Goal: Transaction & Acquisition: Purchase product/service

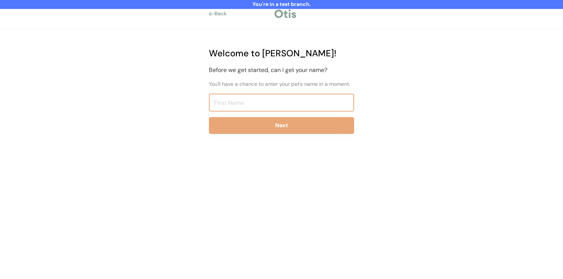
click at [213, 98] on input "input" at bounding box center [281, 102] width 145 height 18
type input "G"
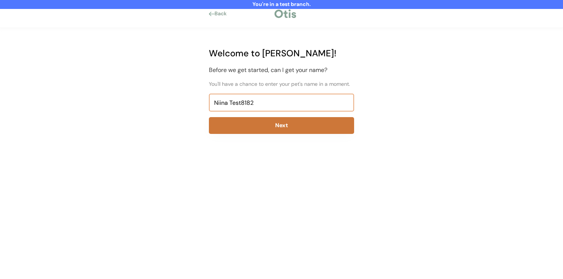
type input "Niina Test8182"
click at [226, 122] on button "Next" at bounding box center [281, 125] width 145 height 17
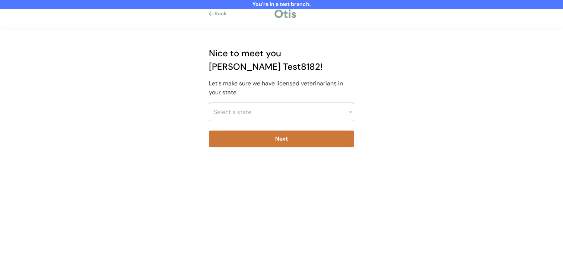
click at [246, 102] on select "Select a state Alabama Alaska American Samoa Arizona Arkansas California Colora…" at bounding box center [281, 111] width 145 height 19
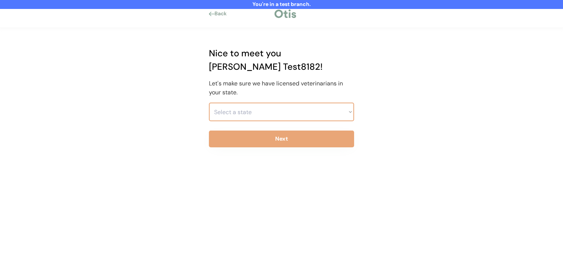
select select ""1348695171700984260__LOOKUP__1703261330894x541121467086235900""
click at [209, 102] on select "Select a state Alabama Alaska American Samoa Arizona Arkansas California Colora…" at bounding box center [281, 111] width 145 height 19
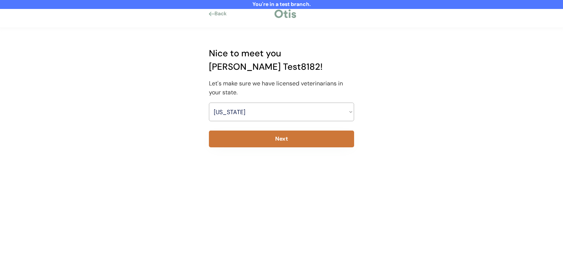
click at [242, 131] on button "Next" at bounding box center [281, 138] width 145 height 17
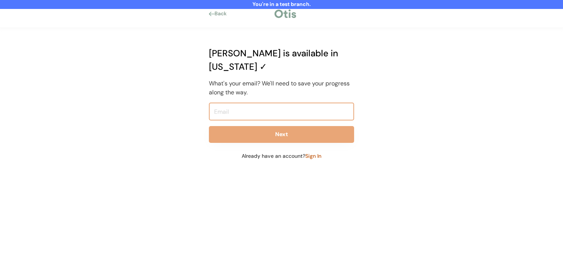
click at [251, 102] on input "email" at bounding box center [281, 111] width 145 height 18
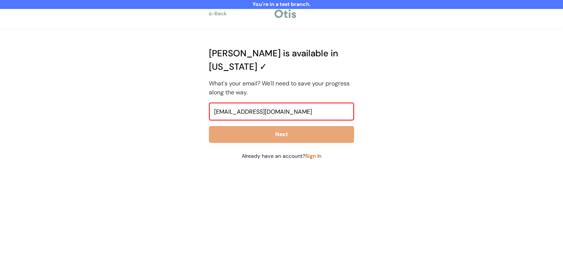
type input "niina+test8182@otisforpets.com"
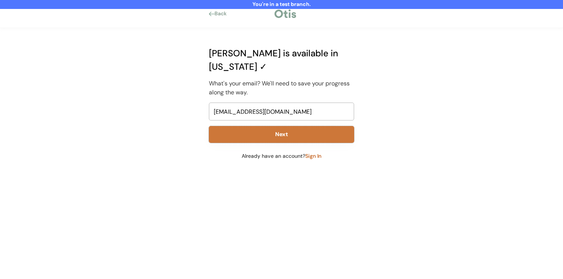
click at [251, 126] on button "Next" at bounding box center [281, 134] width 145 height 17
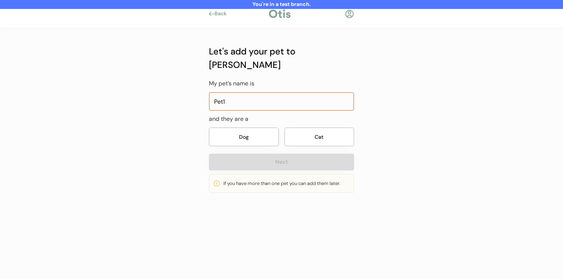
type input "Pet1"
click at [261, 127] on button "Dog" at bounding box center [244, 136] width 70 height 19
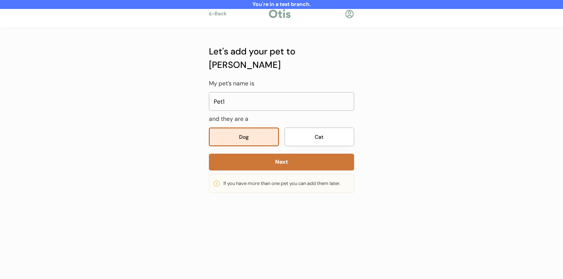
click at [261, 153] on button "Next" at bounding box center [281, 161] width 145 height 17
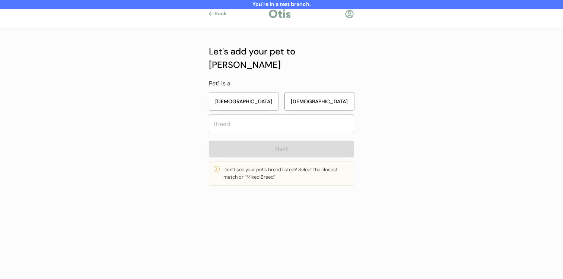
click at [306, 92] on button "Male" at bounding box center [320, 101] width 70 height 19
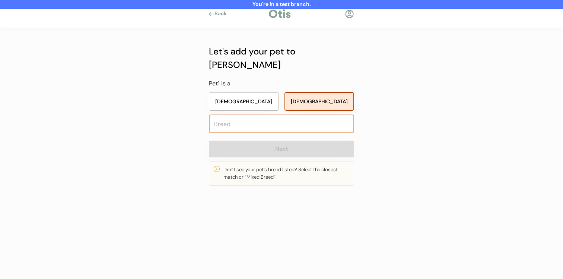
click at [294, 114] on input "text" at bounding box center [281, 123] width 145 height 19
type input "anat"
type input "anatolian Shepherd Dog"
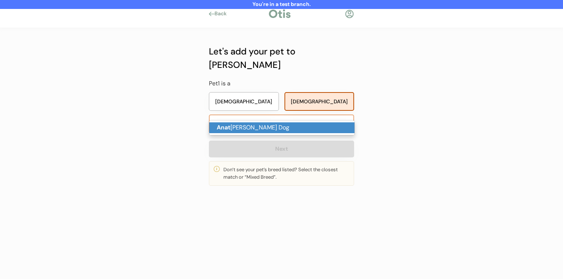
click at [280, 123] on p "Anat olian Shepherd Dog" at bounding box center [281, 127] width 145 height 11
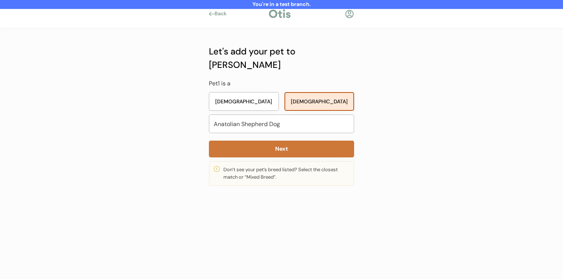
type input "Anatolian Shepherd Dog"
click at [280, 140] on button "Next" at bounding box center [281, 148] width 145 height 17
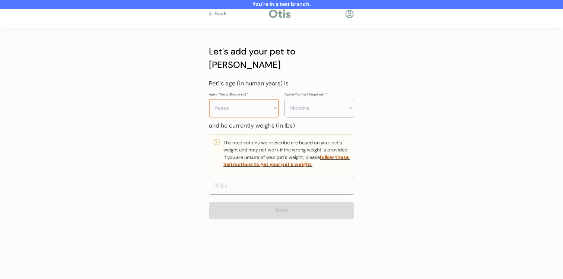
click at [258, 99] on select "Years 0 1 2 3 4 5 6 7 8 9 10 11 12 13 14 15 16 17 18 19 20" at bounding box center [244, 108] width 70 height 19
select select "4"
click at [209, 99] on select "Years 0 1 2 3 4 5 6 7 8 9 10 11 12 13 14 15 16 17 18 19 20" at bounding box center [244, 108] width 70 height 19
click at [311, 99] on select "Months 0 1 2 3 4 5 6 7 8 9 10 11" at bounding box center [320, 108] width 70 height 19
select select "3"
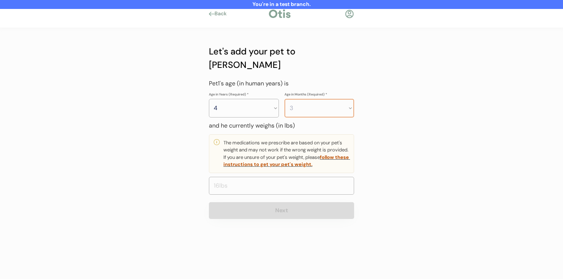
click at [285, 99] on select "Months 0 1 2 3 4 5 6 7 8 9 10 11" at bounding box center [320, 108] width 70 height 19
drag, startPoint x: 311, startPoint y: 92, endPoint x: 261, endPoint y: 178, distance: 99.3
click at [261, 178] on input "input" at bounding box center [281, 186] width 145 height 18
type input "80.0"
click at [261, 202] on button "Next" at bounding box center [281, 210] width 145 height 17
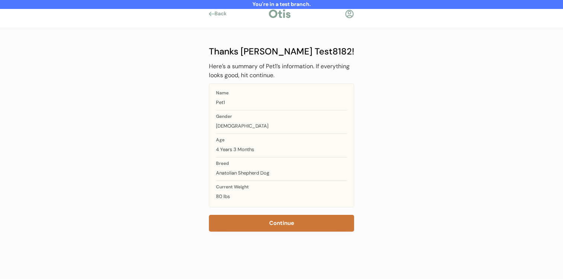
click at [274, 226] on button "Continue" at bounding box center [281, 223] width 145 height 17
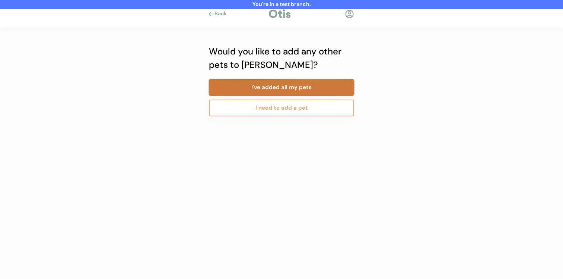
drag, startPoint x: 290, startPoint y: 90, endPoint x: 283, endPoint y: 122, distance: 32.8
click at [283, 122] on div "Add a new pet My pet’s name is and they are a Dog Cat Next If you have more tha…" at bounding box center [282, 121] width 168 height 186
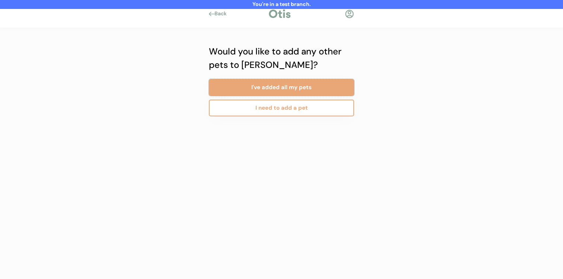
click at [283, 112] on button "I need to add a pet" at bounding box center [281, 107] width 145 height 17
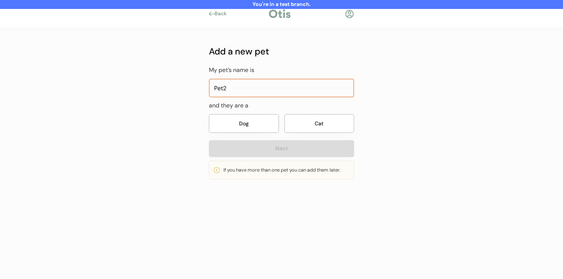
type input "Pet2"
click at [311, 119] on button "Cat" at bounding box center [320, 123] width 70 height 19
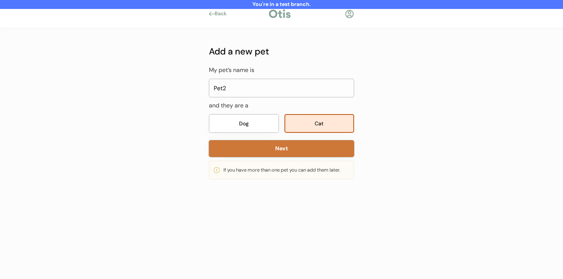
click at [301, 148] on button "Next" at bounding box center [281, 148] width 145 height 17
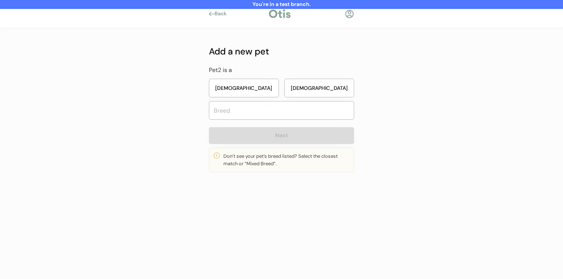
click at [255, 91] on button "[DEMOGRAPHIC_DATA]" at bounding box center [244, 88] width 70 height 19
click at [255, 116] on input "text" at bounding box center [281, 110] width 145 height 19
type input "c"
type input "main"
type input "maine Coon"
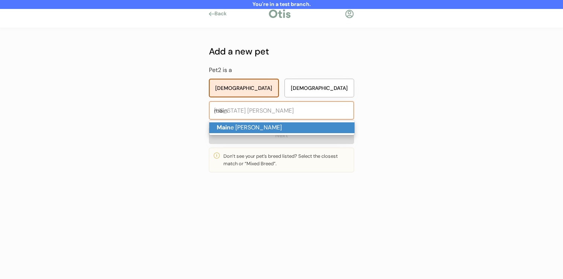
click at [256, 125] on p "Main e Coon" at bounding box center [281, 127] width 145 height 11
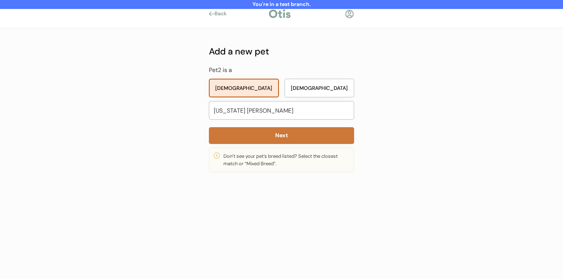
type input "Maine Coon"
click at [256, 133] on button "Next" at bounding box center [281, 135] width 145 height 17
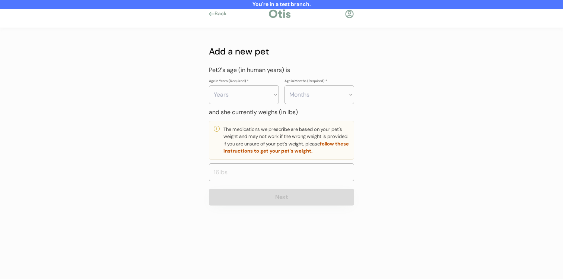
click at [273, 96] on select "Years 0 1 2 3 4 5 6 7 8 9 10 11 12 13 14 15 16 17 18 19 20" at bounding box center [244, 94] width 70 height 19
click at [329, 86] on select "Months 0 1 2 3 4 5 6 7 8 9 10 11" at bounding box center [320, 94] width 70 height 19
select select "3"
click at [285, 85] on select "Months 0 1 2 3 4 5 6 7 8 9 10 11" at bounding box center [320, 94] width 70 height 19
click at [249, 98] on select "Years 0 1 2 3 4 5 6 7 8 9 10 11 12 13 14 15 16 17 18 19 20" at bounding box center [244, 94] width 70 height 19
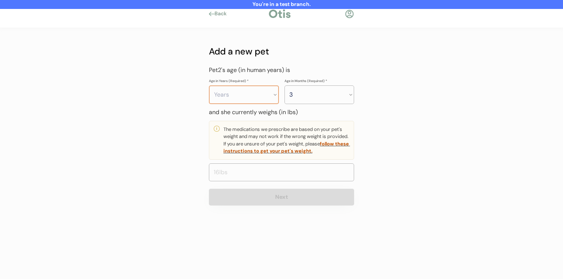
select select "4"
click at [209, 85] on select "Years 0 1 2 3 4 5 6 7 8 9 10 11 12 13 14 15 16 17 18 19 20" at bounding box center [244, 94] width 70 height 19
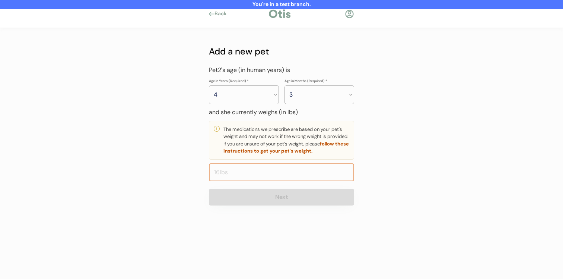
click at [256, 174] on input "input" at bounding box center [281, 172] width 145 height 18
type input "12.0"
click at [258, 194] on button "Next" at bounding box center [281, 196] width 145 height 17
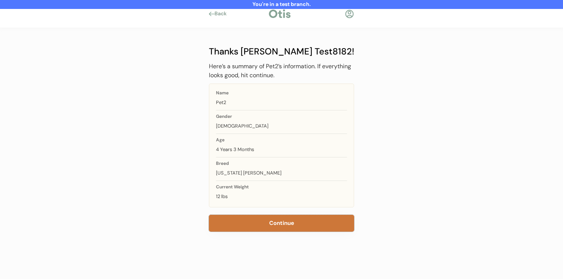
click at [273, 215] on button "Continue" at bounding box center [281, 223] width 145 height 17
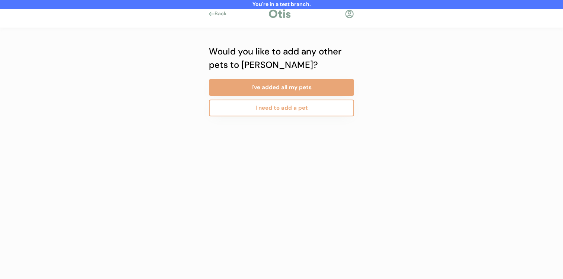
click at [263, 108] on button "I need to add a pet" at bounding box center [281, 107] width 145 height 17
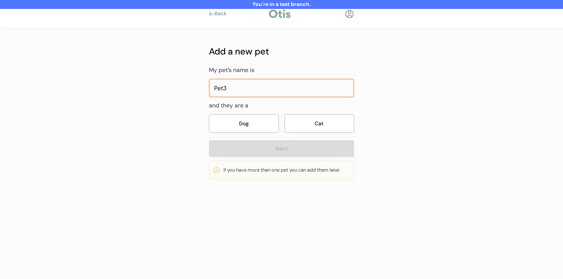
type input "Pet3"
click at [253, 117] on button "Dog" at bounding box center [244, 123] width 70 height 19
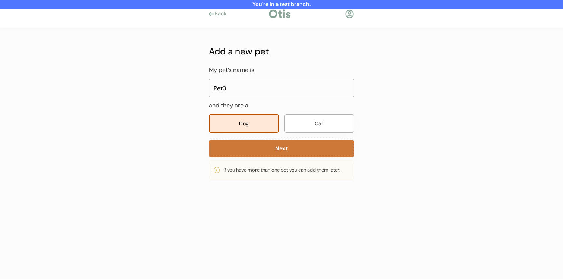
click at [253, 143] on button "Next" at bounding box center [281, 148] width 145 height 17
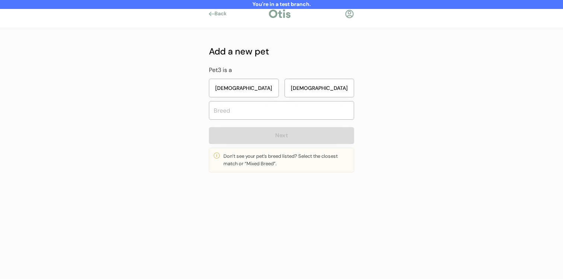
click at [325, 84] on button "[DEMOGRAPHIC_DATA]" at bounding box center [320, 88] width 70 height 19
click at [242, 86] on button "[DEMOGRAPHIC_DATA]" at bounding box center [244, 88] width 70 height 19
click at [244, 108] on input "text" at bounding box center [281, 110] width 145 height 19
type input "mixed"
type input "mixed Breed"
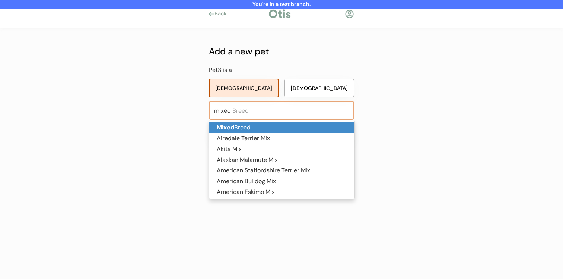
click at [248, 125] on p "Mixed Breed" at bounding box center [281, 127] width 145 height 11
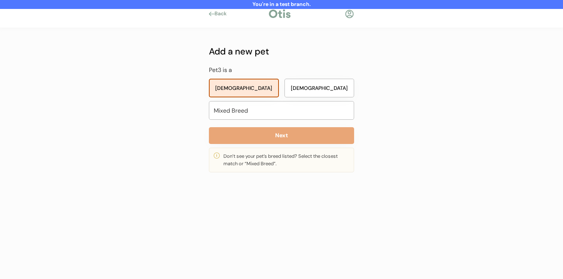
type input "Mixed Breed"
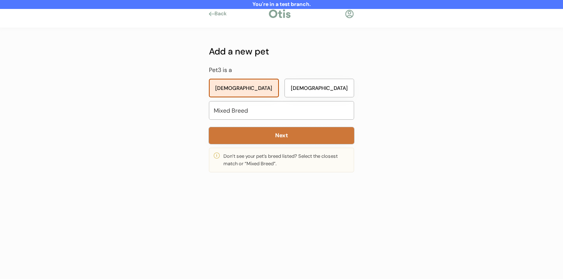
click at [255, 143] on button "Next" at bounding box center [281, 135] width 145 height 17
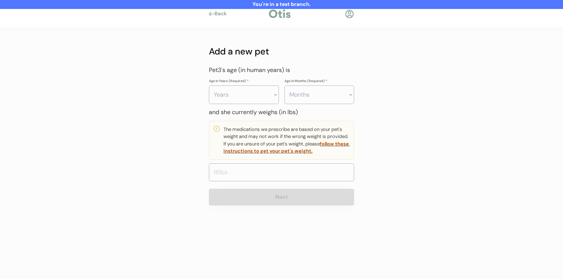
click at [268, 92] on select "Years 0 1 2 3 4 5 6 7 8 9 10 11 12 13 14 15 16 17 18 19 20" at bounding box center [244, 94] width 70 height 19
select select "6"
click at [209, 85] on select "Years 0 1 2 3 4 5 6 7 8 9 10 11 12 13 14 15 16 17 18 19 20" at bounding box center [244, 94] width 70 height 19
click at [315, 97] on select "Months 0 1 2 3 4 5 6 7 8 9 10 11" at bounding box center [320, 94] width 70 height 19
select select "4"
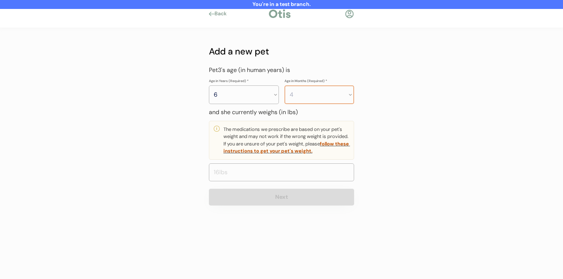
click at [285, 85] on select "Months 0 1 2 3 4 5 6 7 8 9 10 11" at bounding box center [320, 94] width 70 height 19
drag, startPoint x: 315, startPoint y: 97, endPoint x: 295, endPoint y: 180, distance: 85.0
click at [295, 180] on input "input" at bounding box center [281, 172] width 145 height 18
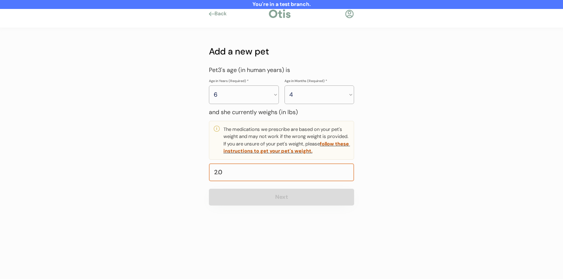
type input "22.0"
click at [293, 209] on div "Add a new pet My pet’s name is and they are a Dog Cat Next If you have more tha…" at bounding box center [282, 124] width 168 height 192
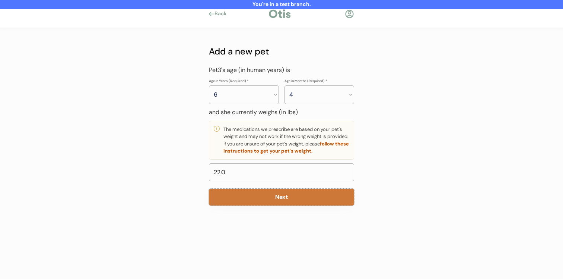
click at [293, 194] on button "Next" at bounding box center [281, 196] width 145 height 17
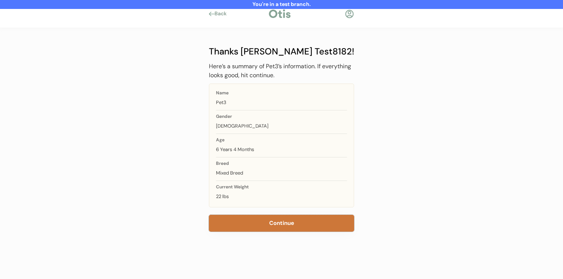
click at [289, 218] on button "Continue" at bounding box center [281, 223] width 145 height 17
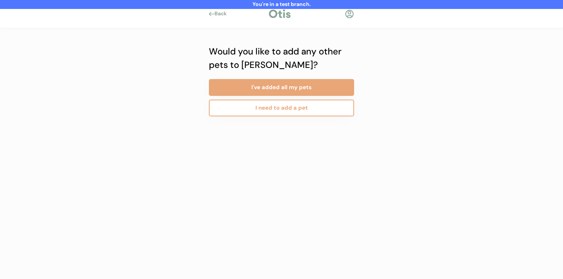
click at [280, 111] on button "I need to add a pet" at bounding box center [281, 107] width 145 height 17
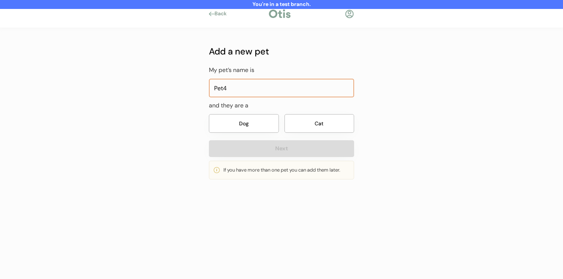
type input "Pet4"
click at [306, 121] on button "Cat" at bounding box center [320, 123] width 70 height 19
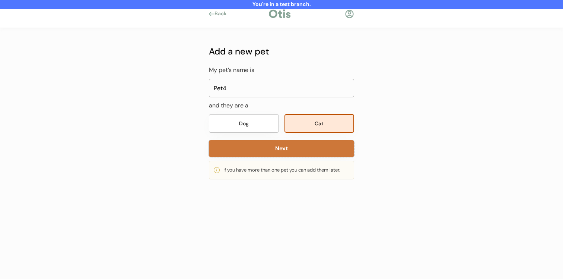
click at [293, 151] on button "Next" at bounding box center [281, 148] width 145 height 17
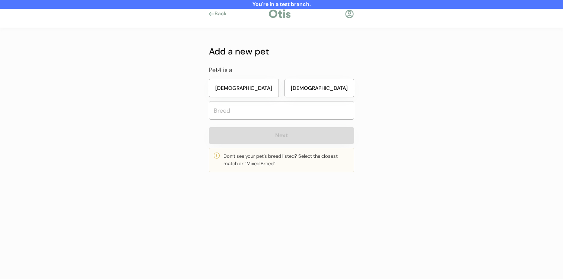
click at [304, 93] on button "[DEMOGRAPHIC_DATA]" at bounding box center [320, 88] width 70 height 19
click at [295, 117] on input "text" at bounding box center [281, 110] width 145 height 19
type input "tabb"
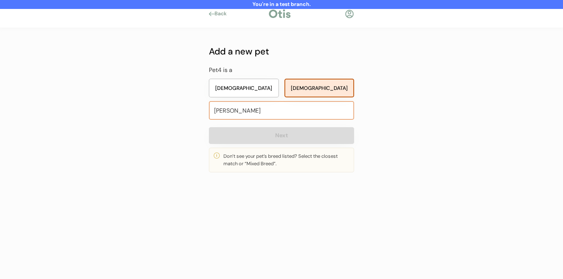
type input "tabby"
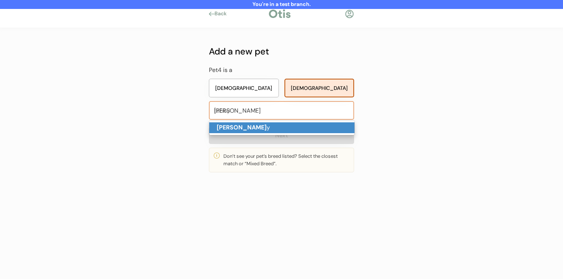
click at [294, 127] on p "Tabb y" at bounding box center [281, 127] width 145 height 11
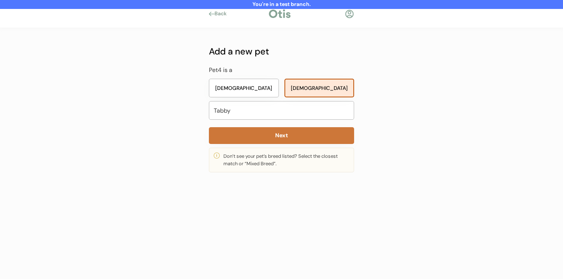
type input "Tabby"
click at [294, 137] on button "Next" at bounding box center [281, 135] width 145 height 17
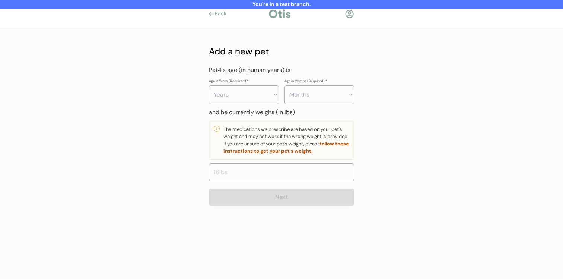
click at [249, 102] on select "Years 0 1 2 3 4 5 6 7 8 9 10 11 12 13 14 15 16 17 18 19 20" at bounding box center [244, 94] width 70 height 19
click at [315, 87] on select "Months 0 1 2 3 4 5 6 7 8 9 10 11" at bounding box center [320, 94] width 70 height 19
select select "6"
click at [285, 85] on select "Months 0 1 2 3 4 5 6 7 8 9 10 11" at bounding box center [320, 94] width 70 height 19
click at [287, 173] on input "input" at bounding box center [281, 172] width 145 height 18
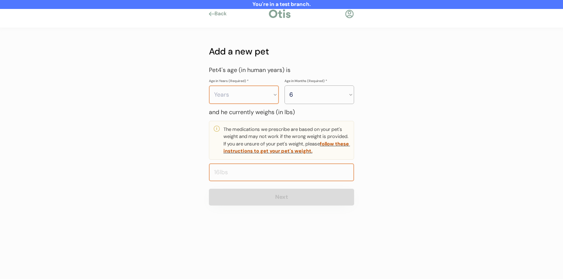
click at [259, 98] on select "Years 0 1 2 3 4 5 6 7 8 9 10 11 12 13 14 15 16 17 18 19 20" at bounding box center [244, 94] width 70 height 19
select select "2"
click at [209, 85] on select "Years 0 1 2 3 4 5 6 7 8 9 10 11 12 13 14 15 16 17 18 19 20" at bounding box center [244, 94] width 70 height 19
click at [265, 171] on input "input" at bounding box center [281, 172] width 145 height 18
type input "8.0"
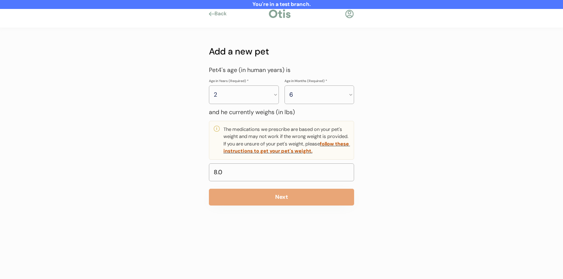
click at [267, 206] on div "Add a new pet My pet’s name is and they are a Dog Cat Next If you have more tha…" at bounding box center [282, 124] width 168 height 192
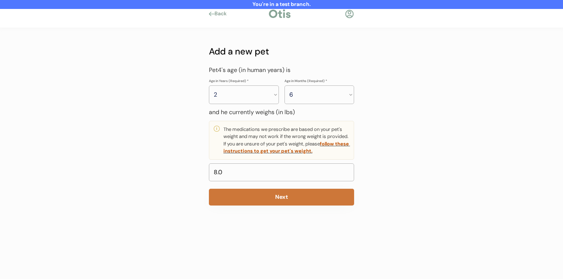
click at [274, 193] on button "Next" at bounding box center [281, 196] width 145 height 17
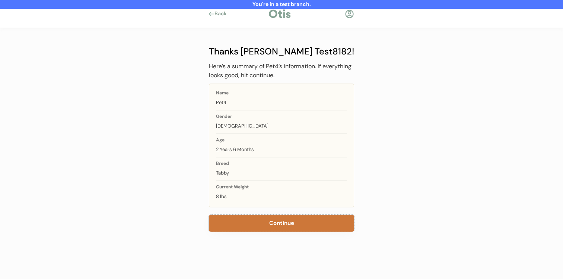
click at [271, 224] on button "Continue" at bounding box center [281, 223] width 145 height 17
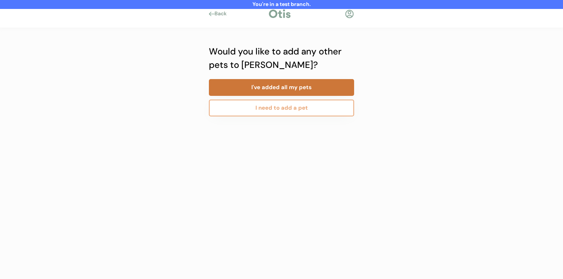
click at [281, 83] on button "I've added all my pets" at bounding box center [281, 87] width 145 height 17
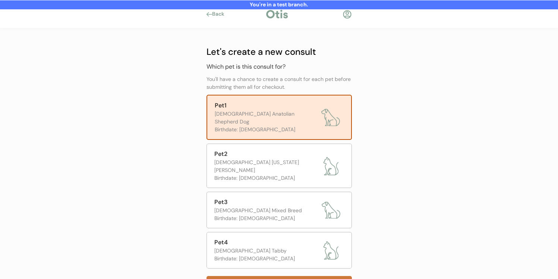
click at [280, 276] on button "Next" at bounding box center [278, 284] width 145 height 17
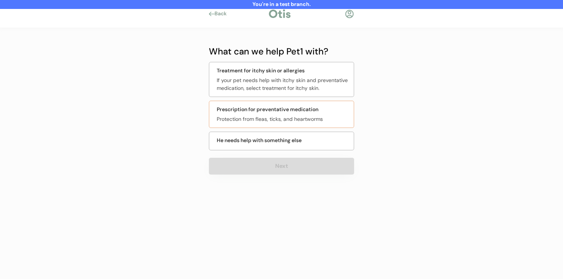
click at [288, 115] on div "Protection from fleas, ticks, and heartworms" at bounding box center [283, 119] width 133 height 8
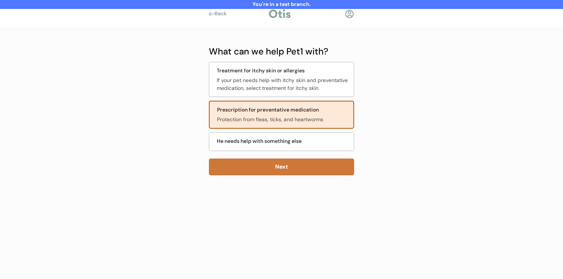
click at [281, 167] on button "Next" at bounding box center [281, 166] width 145 height 17
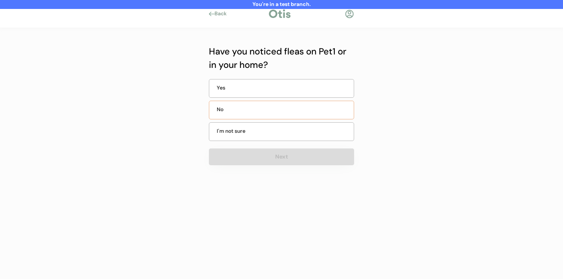
click at [279, 110] on div "No" at bounding box center [281, 110] width 145 height 19
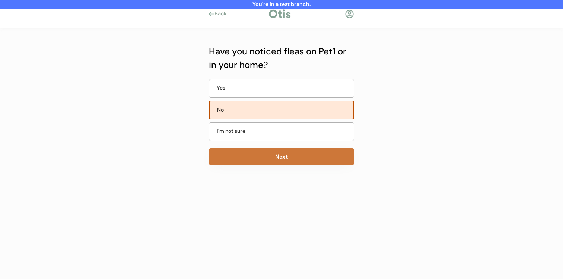
click at [267, 158] on button "Next" at bounding box center [281, 156] width 145 height 17
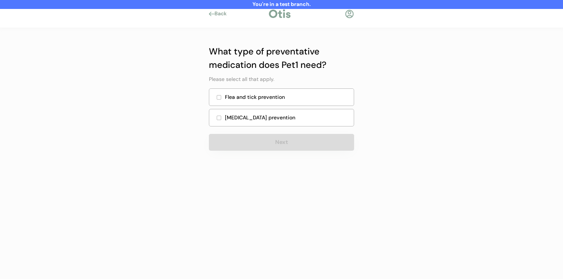
click at [275, 102] on div "Flea and tick prevention" at bounding box center [281, 97] width 145 height 18
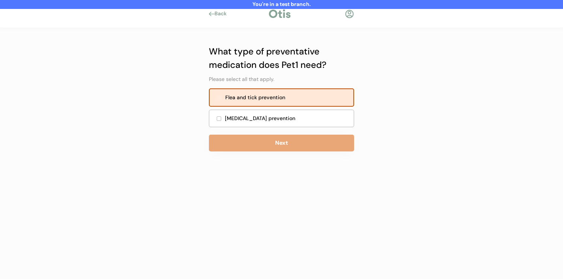
click at [273, 123] on div "[MEDICAL_DATA] prevention" at bounding box center [281, 118] width 145 height 18
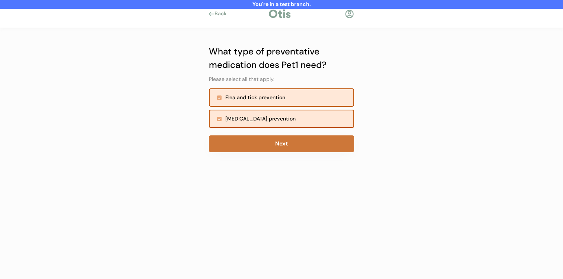
click at [273, 142] on button "Next" at bounding box center [281, 143] width 145 height 17
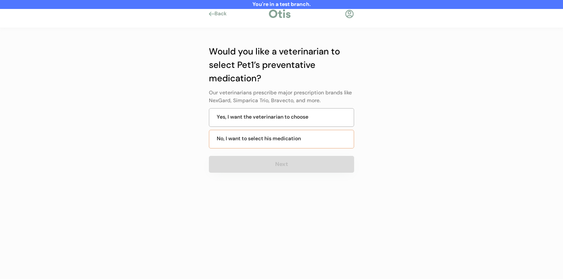
click at [282, 136] on div "No, I want to select his medication" at bounding box center [259, 138] width 84 height 8
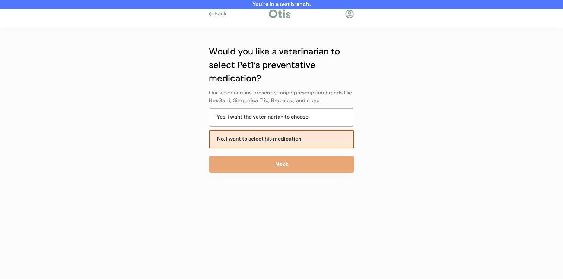
click at [281, 161] on button "Next" at bounding box center [281, 164] width 145 height 17
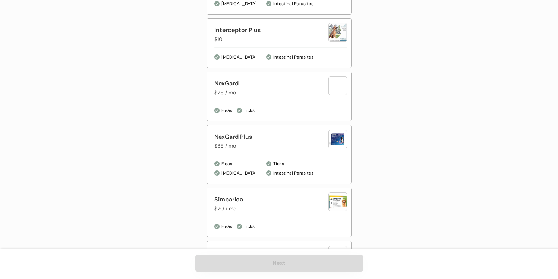
scroll to position [389, 0]
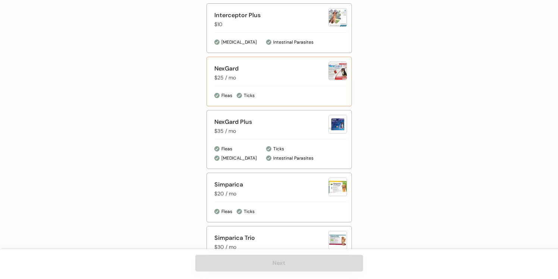
click at [287, 92] on div "Ticks" at bounding box center [291, 95] width 110 height 7
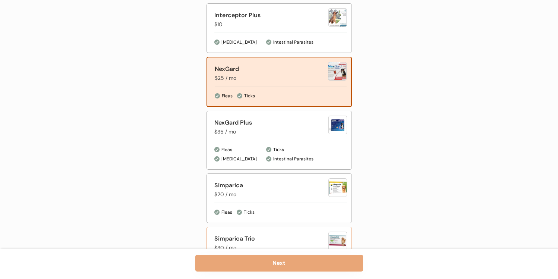
click at [269, 262] on button "Next" at bounding box center [279, 262] width 168 height 17
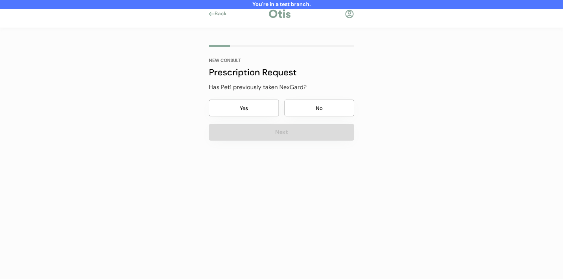
click at [274, 111] on button "Yes" at bounding box center [244, 107] width 70 height 17
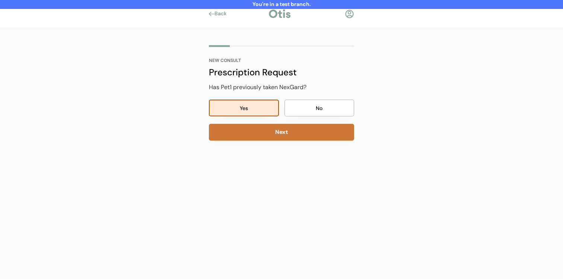
click at [274, 128] on button "Next" at bounding box center [281, 132] width 145 height 17
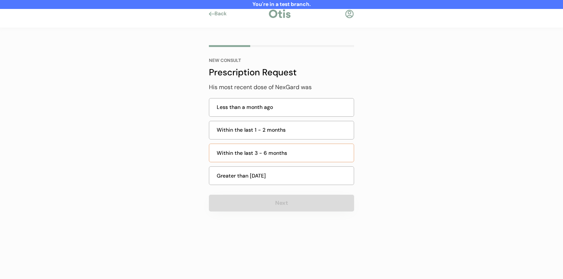
click at [284, 157] on div "Within the last 3 - 6 months" at bounding box center [281, 152] width 145 height 19
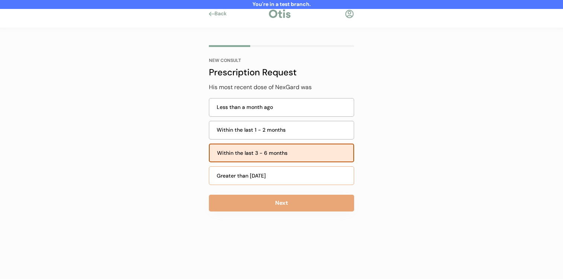
click at [283, 204] on button "Next" at bounding box center [281, 202] width 145 height 17
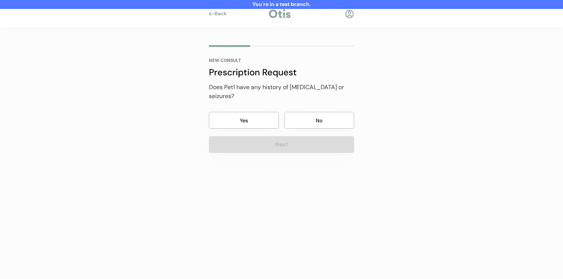
click at [312, 115] on button "No" at bounding box center [320, 120] width 70 height 17
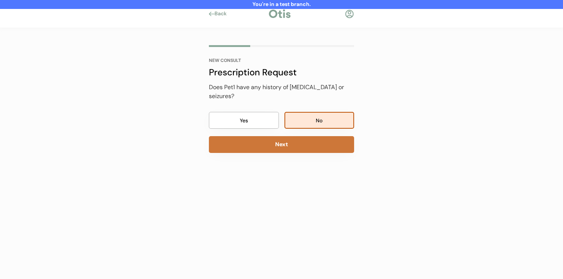
click at [308, 137] on button "Next" at bounding box center [281, 144] width 145 height 17
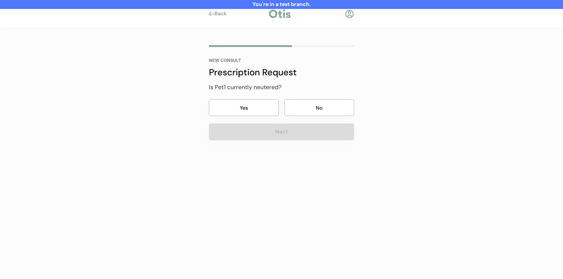
click at [312, 109] on button "No" at bounding box center [320, 107] width 70 height 17
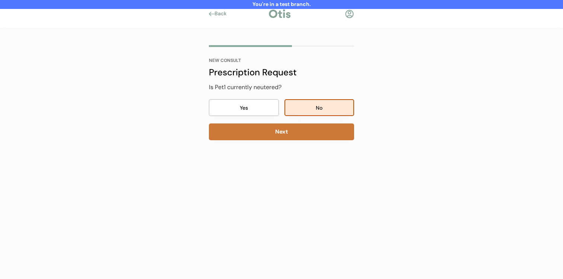
click at [308, 131] on button "Next" at bounding box center [281, 131] width 145 height 17
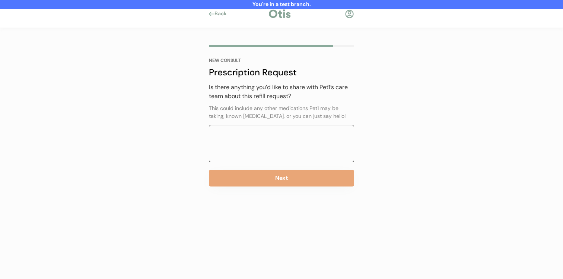
click at [279, 145] on textarea at bounding box center [281, 143] width 145 height 37
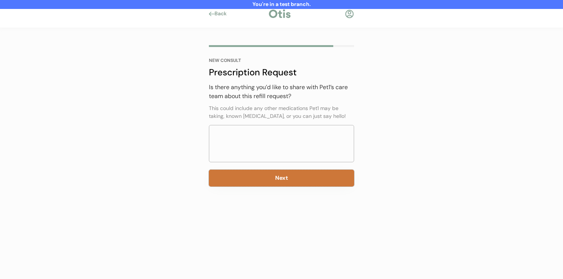
click at [279, 182] on button "Next" at bounding box center [281, 177] width 145 height 17
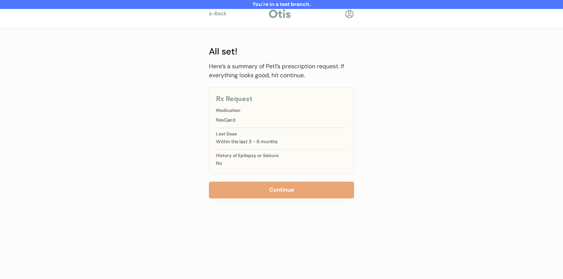
click at [275, 188] on button "Continue" at bounding box center [281, 189] width 145 height 17
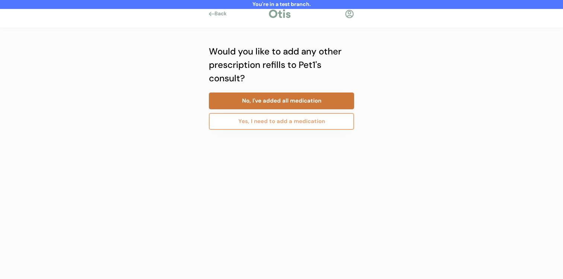
click at [287, 103] on button "No, I've added all medication" at bounding box center [281, 100] width 145 height 17
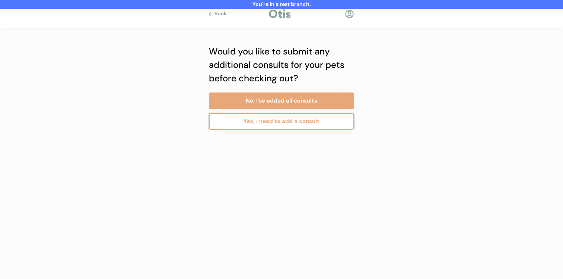
click at [285, 123] on button "Yes, I need to add a consult" at bounding box center [281, 121] width 145 height 17
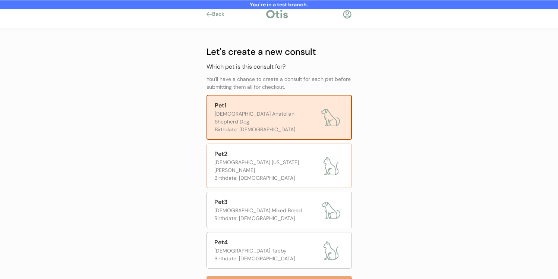
click at [282, 158] on div "[DEMOGRAPHIC_DATA] [US_STATE] [PERSON_NAME]" at bounding box center [266, 166] width 104 height 16
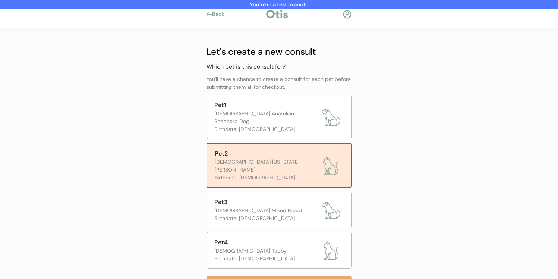
click at [267, 276] on button "Next" at bounding box center [278, 284] width 145 height 17
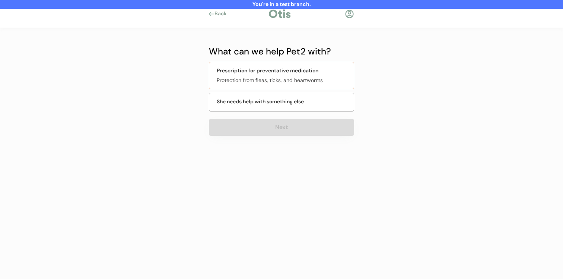
click at [302, 81] on div "Protection from fleas, ticks, and heartworms" at bounding box center [283, 80] width 133 height 8
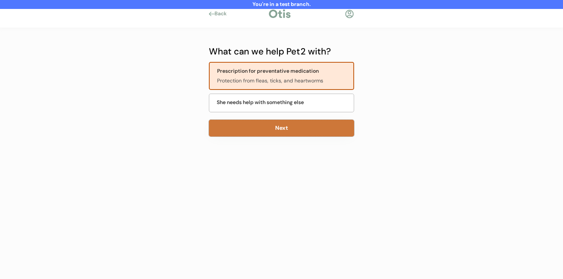
click at [294, 132] on button "Next" at bounding box center [281, 128] width 145 height 17
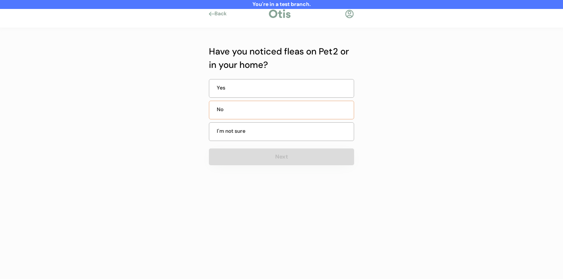
click at [295, 114] on div "No" at bounding box center [281, 110] width 145 height 19
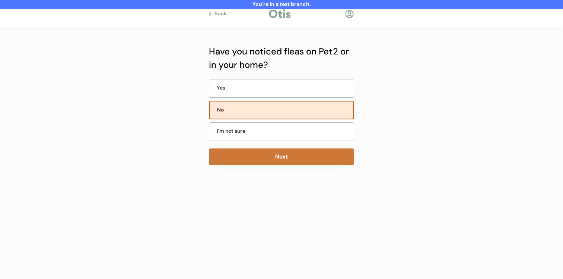
click at [286, 153] on button "Next" at bounding box center [281, 156] width 145 height 17
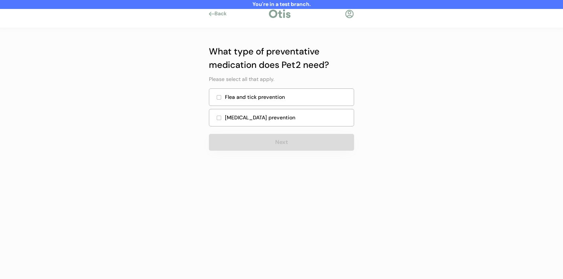
click at [286, 101] on div "Flea and tick prevention" at bounding box center [281, 97] width 145 height 18
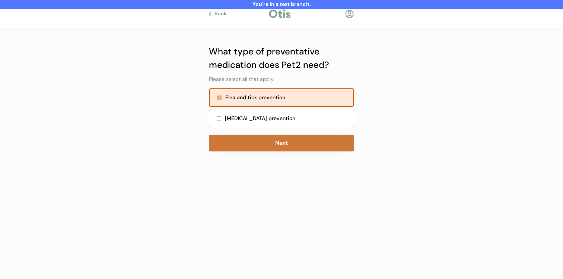
click at [279, 145] on button "Next" at bounding box center [281, 142] width 145 height 17
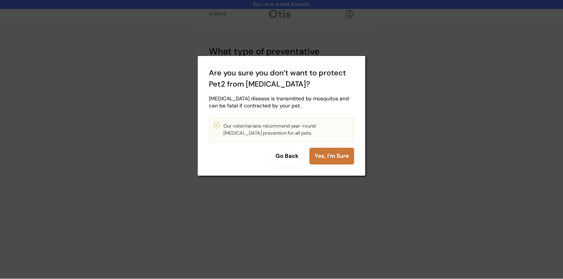
click at [318, 160] on button "Yes, I'm Sure" at bounding box center [331, 155] width 45 height 17
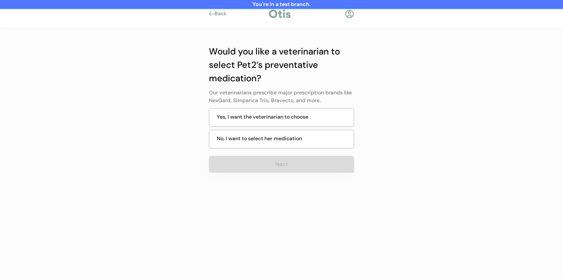
click at [297, 140] on div "No, I want to select her medication" at bounding box center [259, 138] width 85 height 8
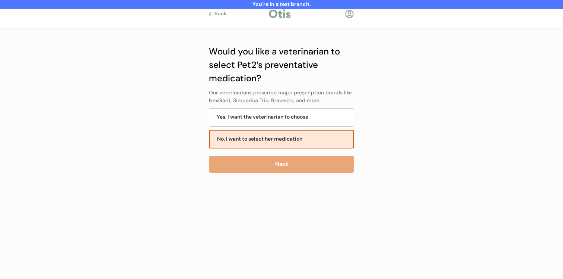
click at [300, 116] on div "Yes, I want the veterinarian to choose" at bounding box center [263, 117] width 92 height 8
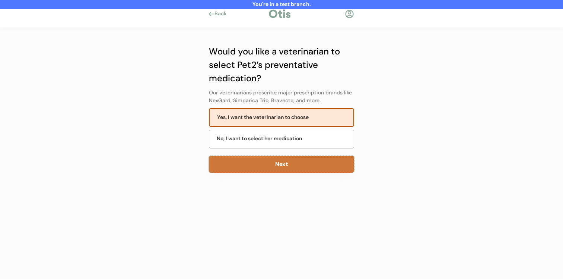
click at [292, 162] on button "Next" at bounding box center [281, 164] width 145 height 17
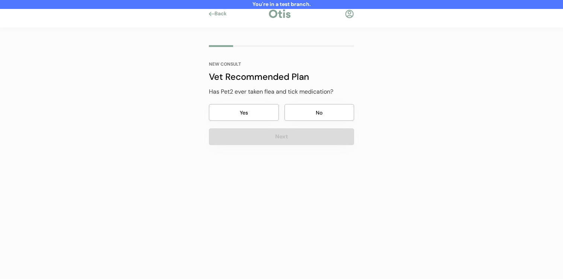
click at [274, 119] on button "Yes" at bounding box center [244, 112] width 70 height 17
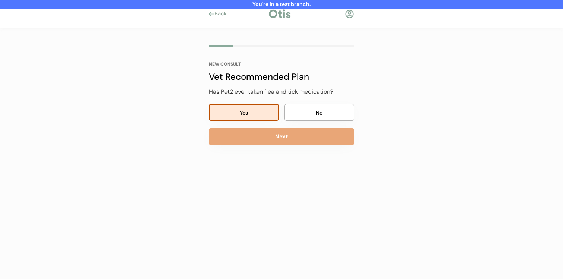
click at [274, 135] on button "Next" at bounding box center [281, 136] width 145 height 17
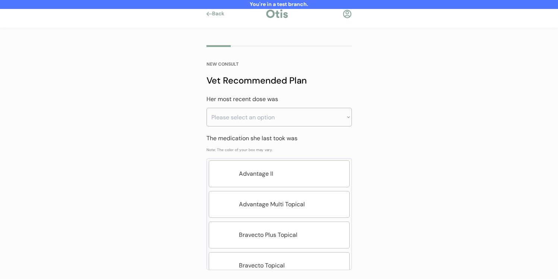
click at [277, 118] on select "Please select an option Less than a month ago Within the last 1 - 2 months With…" at bounding box center [278, 117] width 145 height 19
select select ""greater_than_6_months_ago""
click at [206, 108] on select "Please select an option Less than a month ago Within the last 1 - 2 months With…" at bounding box center [278, 117] width 145 height 19
click at [271, 180] on div "Advantage II" at bounding box center [279, 173] width 141 height 27
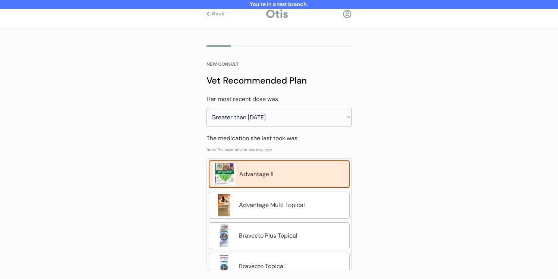
scroll to position [36, 0]
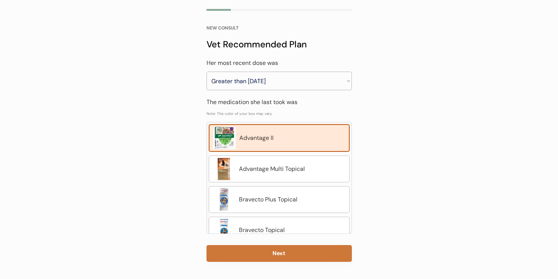
click at [268, 258] on button "Next" at bounding box center [278, 253] width 145 height 17
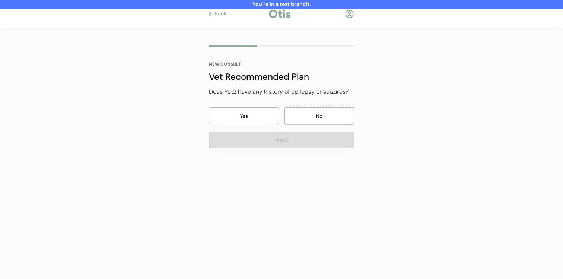
click at [302, 115] on button "No" at bounding box center [320, 115] width 70 height 17
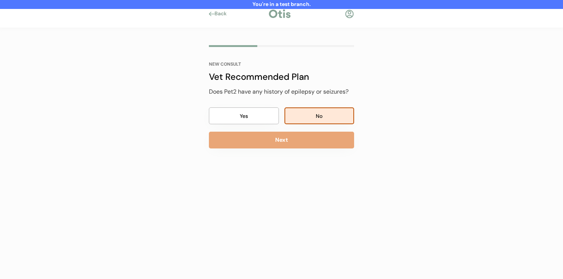
click at [302, 120] on button "No" at bounding box center [320, 115] width 70 height 17
click at [296, 140] on button "Next" at bounding box center [281, 139] width 145 height 17
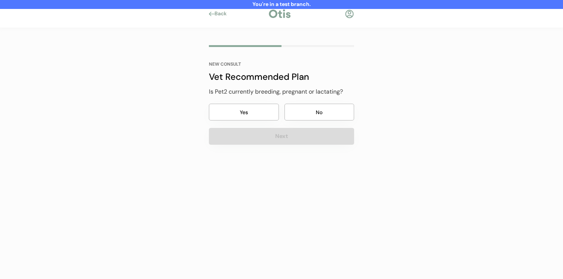
click at [299, 120] on button "No" at bounding box center [320, 112] width 70 height 17
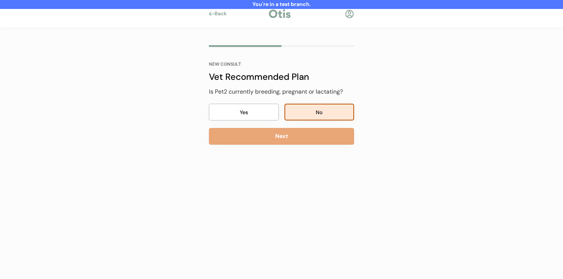
click at [299, 127] on div "NEW CONSULT Vet Recommended Plan Is Pet2 currently breeding, pregnant or lactat…" at bounding box center [281, 103] width 145 height 83
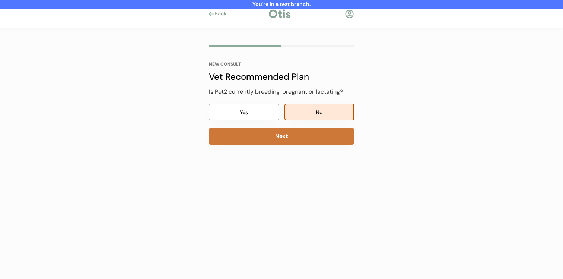
click at [299, 139] on button "Next" at bounding box center [281, 136] width 145 height 17
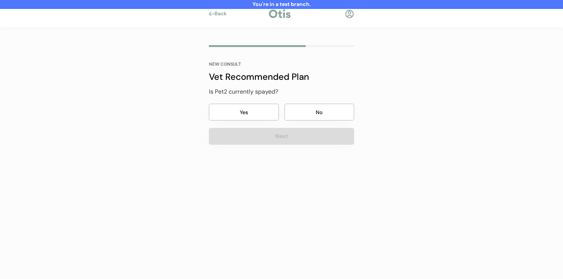
click at [300, 113] on button "No" at bounding box center [320, 112] width 70 height 17
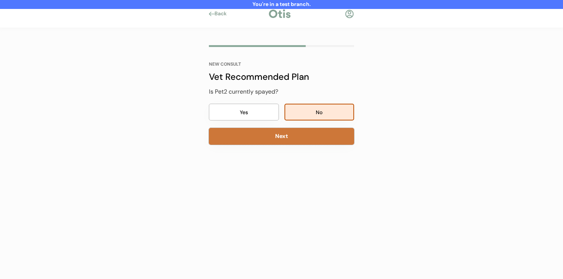
click at [296, 128] on button "Next" at bounding box center [281, 136] width 145 height 17
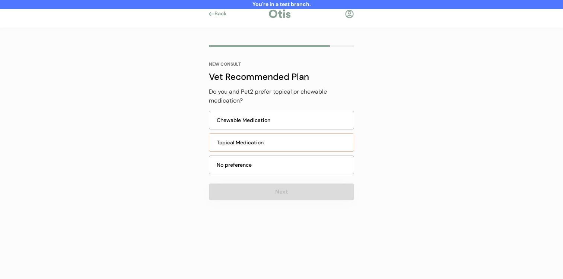
click at [286, 142] on div "Topical Medication" at bounding box center [283, 143] width 133 height 8
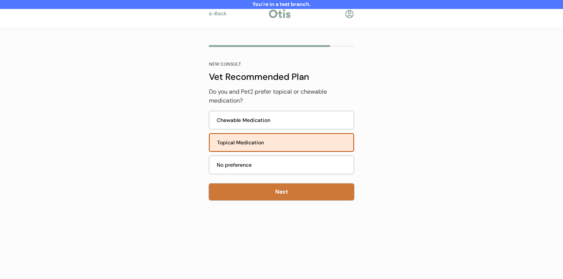
click at [281, 192] on button "Next" at bounding box center [281, 191] width 145 height 17
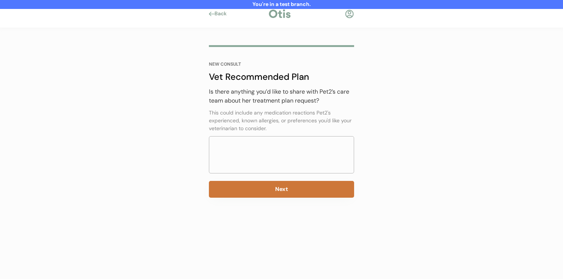
click at [278, 198] on div "NEW CONSULT Vet Recommended Plan Has Pet2 ever taken flea and tick medication? …" at bounding box center [282, 121] width 168 height 186
click at [278, 192] on button "Next" at bounding box center [281, 189] width 145 height 17
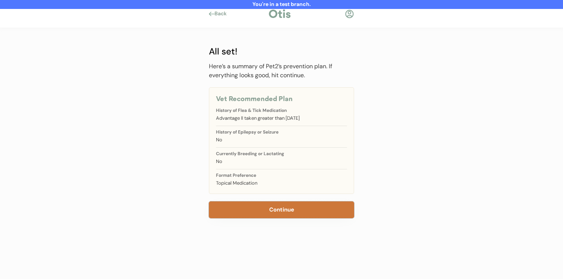
click at [279, 210] on button "Continue" at bounding box center [281, 209] width 145 height 17
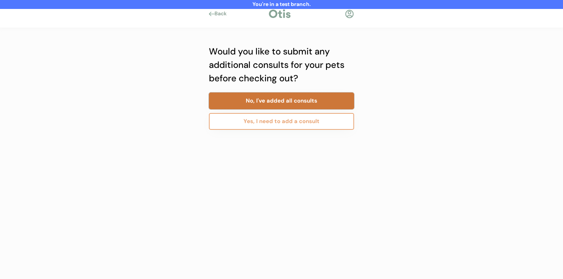
click at [284, 98] on button "No, I've added all consults" at bounding box center [281, 100] width 145 height 17
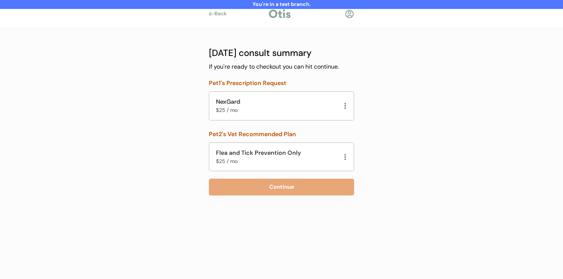
click at [214, 16] on div "Back" at bounding box center [220, 13] width 22 height 7
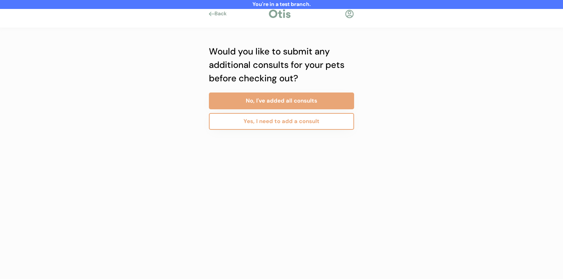
click at [251, 124] on button "Yes, I need to add a consult" at bounding box center [281, 121] width 145 height 17
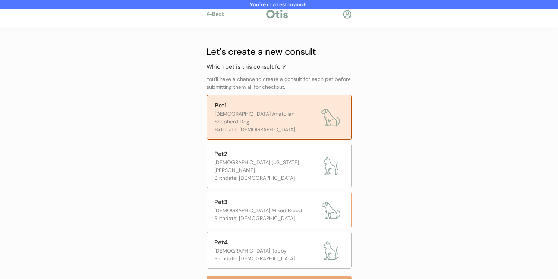
click at [253, 214] on div "Birthdate: [DEMOGRAPHIC_DATA]" at bounding box center [266, 218] width 104 height 8
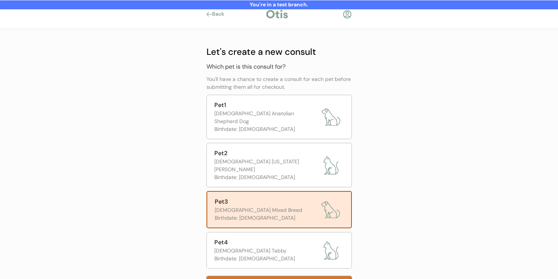
click at [250, 276] on button "Next" at bounding box center [278, 284] width 145 height 17
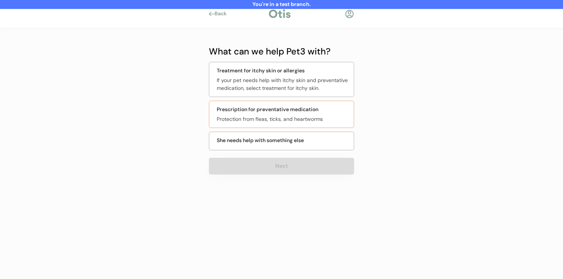
click at [282, 118] on div "Protection from fleas, ticks, and heartworms" at bounding box center [283, 119] width 133 height 8
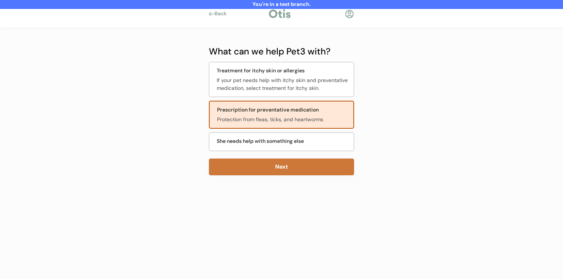
click at [280, 162] on button "Next" at bounding box center [281, 166] width 145 height 17
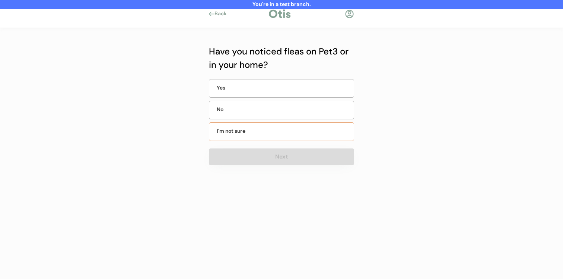
click at [285, 111] on div "No" at bounding box center [281, 110] width 145 height 19
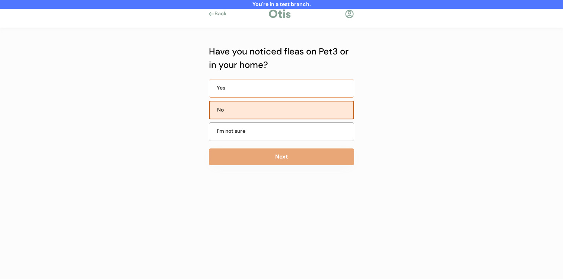
click at [290, 85] on div "Yes" at bounding box center [281, 88] width 145 height 19
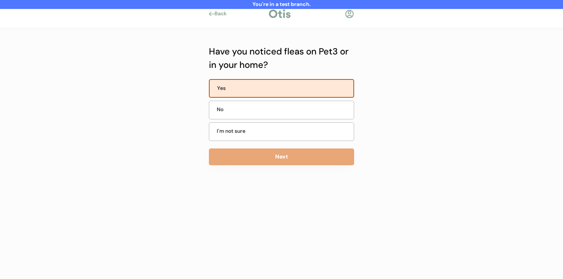
click at [285, 147] on div "Have you noticed fleas on Pet3 or in your home? Yes No I'm not sure Next" at bounding box center [281, 124] width 145 height 158
click at [283, 152] on button "Next" at bounding box center [281, 156] width 145 height 17
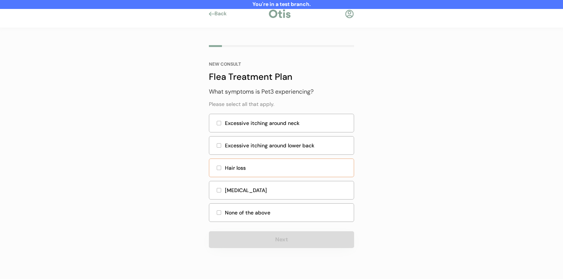
click at [276, 169] on div "Hair loss" at bounding box center [287, 168] width 124 height 8
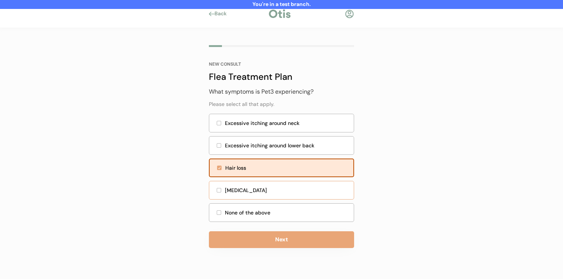
click at [269, 193] on div "[MEDICAL_DATA]" at bounding box center [287, 190] width 124 height 8
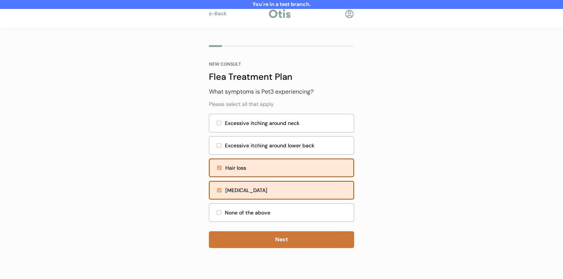
click at [267, 234] on button "Next" at bounding box center [281, 239] width 145 height 17
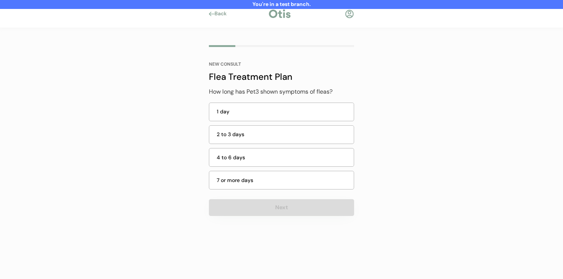
click at [287, 140] on div "2 to 3 days" at bounding box center [281, 134] width 145 height 19
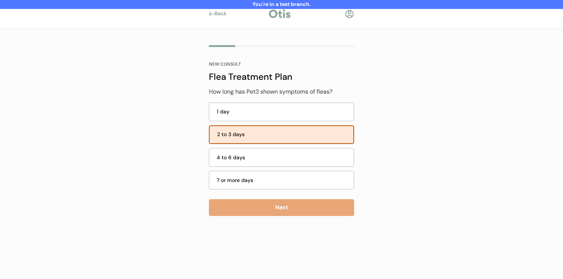
click at [280, 164] on div "4 to 6 days" at bounding box center [281, 157] width 145 height 19
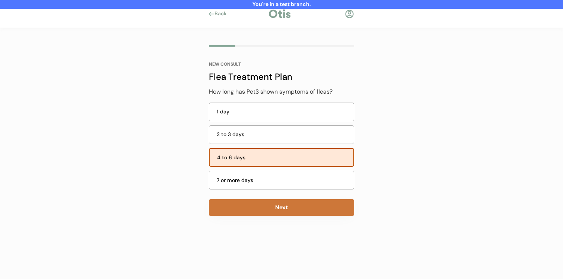
click at [280, 215] on button "Next" at bounding box center [281, 207] width 145 height 17
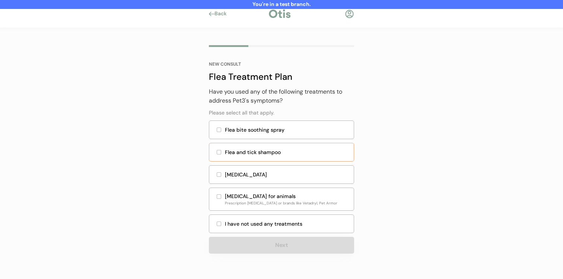
click at [289, 151] on div "Flea and tick shampoo" at bounding box center [287, 152] width 124 height 8
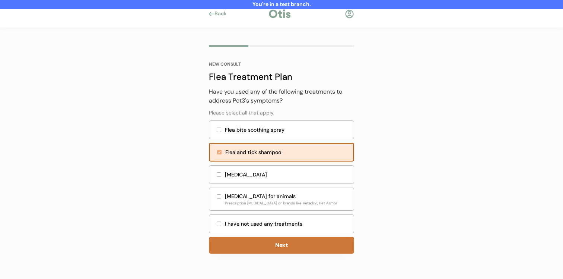
click at [276, 239] on button "Next" at bounding box center [281, 244] width 145 height 17
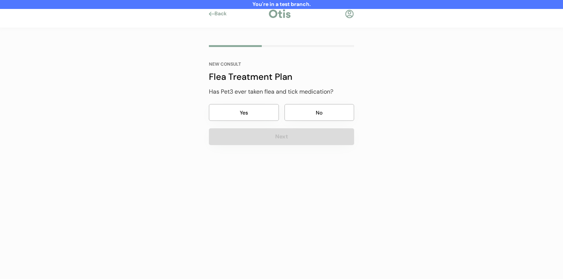
click at [299, 122] on div "NEW CONSULT Flea Treatment Plan Has Pet3 ever taken flea and tick medication? Y…" at bounding box center [281, 103] width 145 height 83
click at [273, 115] on button "Yes" at bounding box center [244, 112] width 70 height 17
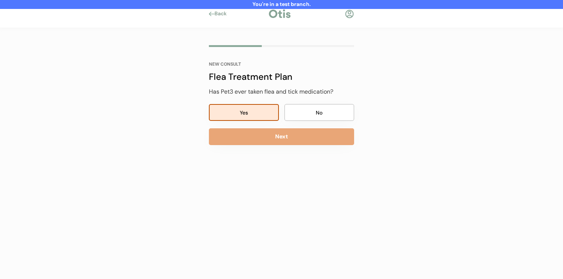
click at [273, 137] on button "Next" at bounding box center [281, 136] width 145 height 17
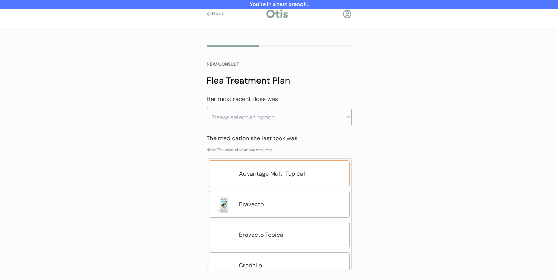
click at [274, 185] on div "Advantage Multi Topical" at bounding box center [279, 173] width 141 height 27
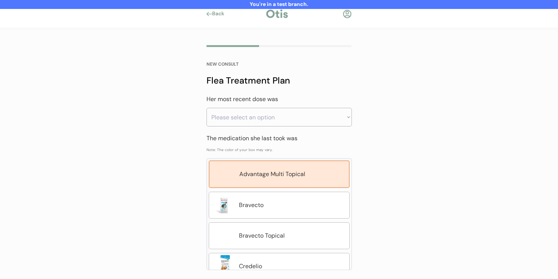
click at [291, 125] on select "Please select an option Less than a month ago Within the last 1 - 2 months With…" at bounding box center [278, 117] width 145 height 19
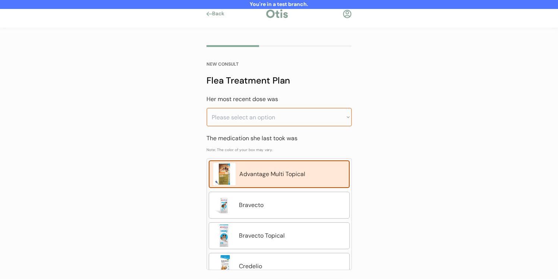
select select ""greater_than_6_months_ago""
click at [206, 108] on select "Please select an option Less than a month ago Within the last 1 - 2 months With…" at bounding box center [278, 117] width 145 height 19
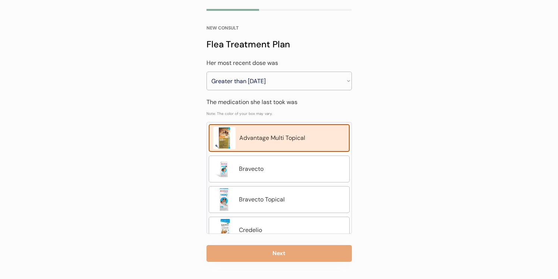
click at [269, 263] on div "NEW CONSULT Flea Treatment Plan What symptoms is Pet3 experiencing? Please sele…" at bounding box center [279, 135] width 168 height 286
click at [269, 257] on button "Next" at bounding box center [278, 253] width 145 height 17
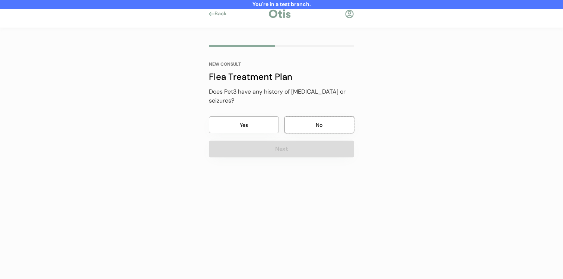
click at [311, 116] on button "No" at bounding box center [320, 124] width 70 height 17
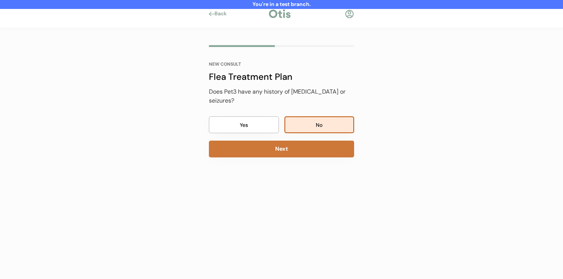
click at [302, 141] on button "Next" at bounding box center [281, 148] width 145 height 17
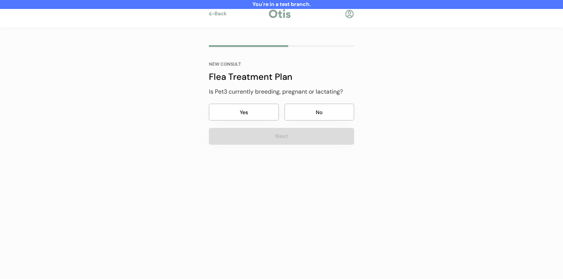
click at [309, 112] on button "No" at bounding box center [320, 112] width 70 height 17
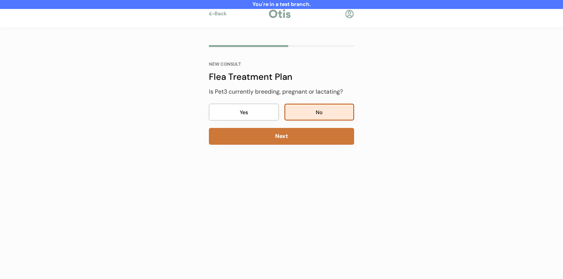
click at [298, 136] on button "Next" at bounding box center [281, 136] width 145 height 17
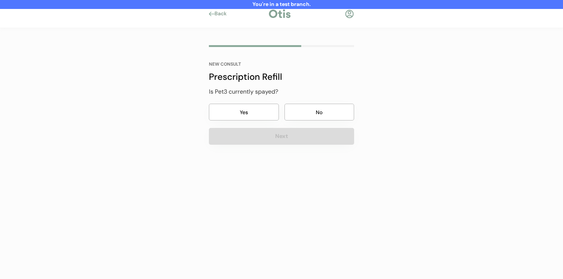
click at [261, 114] on button "Yes" at bounding box center [244, 112] width 70 height 17
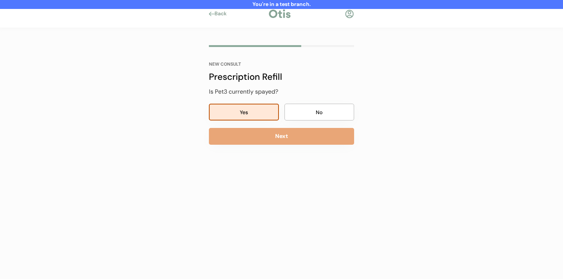
click at [261, 134] on button "Next" at bounding box center [281, 136] width 145 height 17
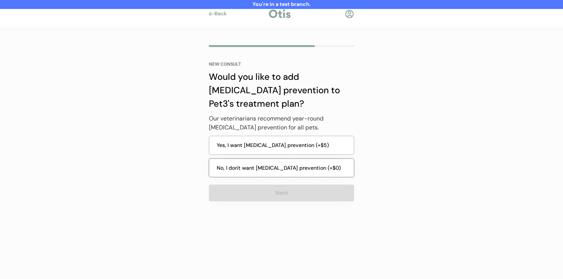
click at [279, 168] on button "No, I don't want heartworm prevention (+$0)" at bounding box center [281, 167] width 145 height 19
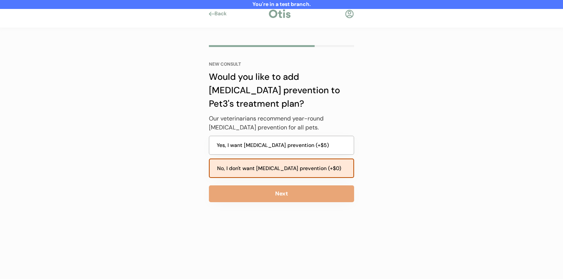
click at [276, 191] on button "Next" at bounding box center [281, 193] width 145 height 17
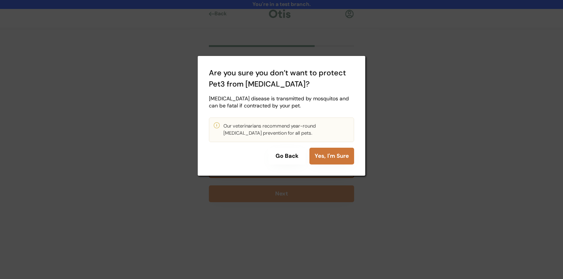
click at [319, 156] on button "Yes, I'm Sure" at bounding box center [331, 155] width 45 height 17
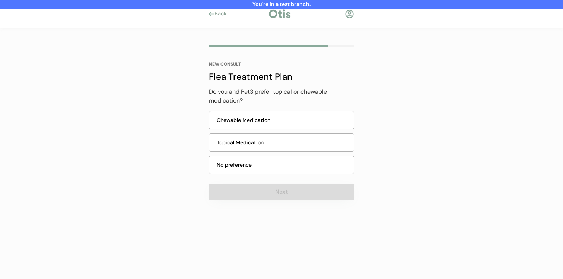
click at [300, 188] on body "You're in a test branch. Back NEW CONSULT Flea Treatment Plan What symptoms is …" at bounding box center [281, 139] width 563 height 279
click at [297, 141] on div "Topical Medication" at bounding box center [283, 143] width 133 height 8
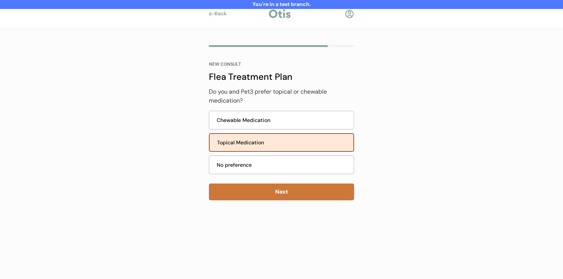
click at [295, 187] on button "Next" at bounding box center [281, 191] width 145 height 17
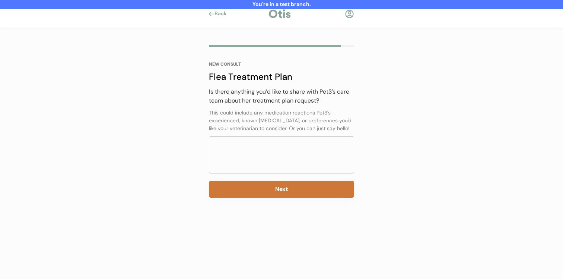
click at [293, 187] on button "Next" at bounding box center [281, 189] width 145 height 17
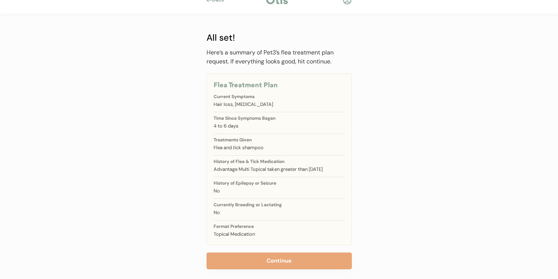
scroll to position [21, 0]
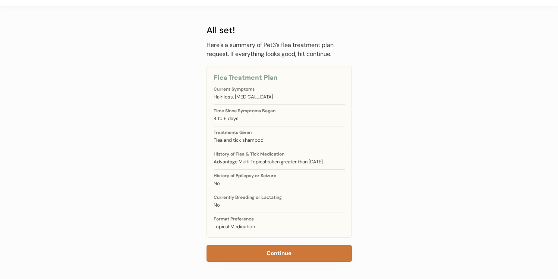
click at [279, 251] on button "Continue" at bounding box center [278, 253] width 145 height 17
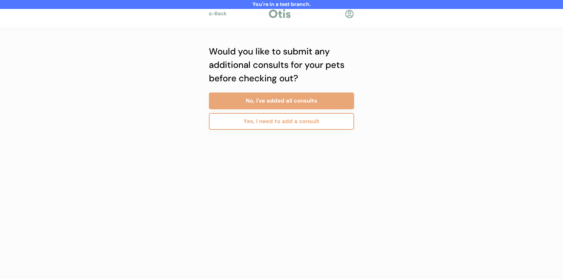
click at [304, 126] on button "Yes, I need to add a consult" at bounding box center [281, 121] width 145 height 17
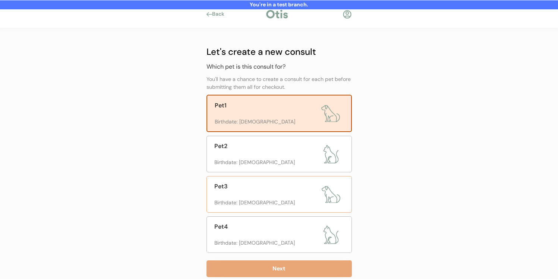
scroll to position [36, 0]
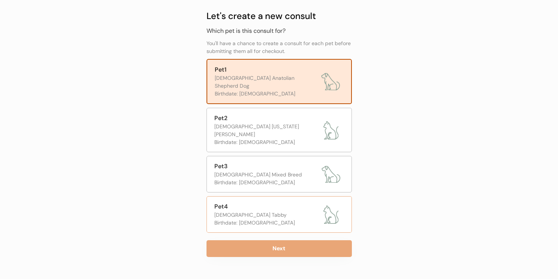
click at [276, 211] on div "[DEMOGRAPHIC_DATA] Tabby" at bounding box center [266, 215] width 104 height 8
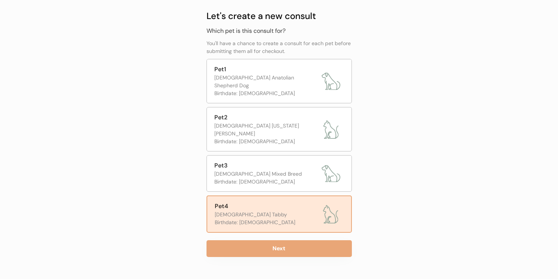
click at [267, 246] on div "Let's create a new consult Which pet is this consult for? You'll have a chance …" at bounding box center [279, 143] width 168 height 301
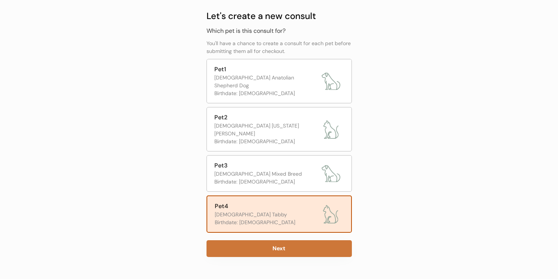
click at [269, 240] on button "Next" at bounding box center [278, 248] width 145 height 17
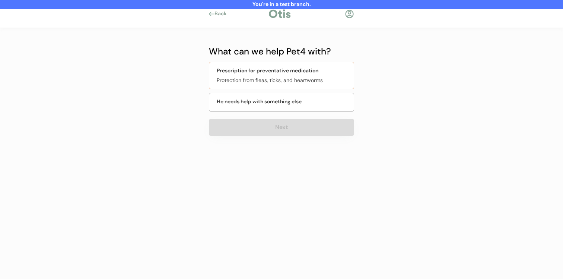
click at [290, 69] on div "Prescription for preventative medication" at bounding box center [268, 71] width 102 height 8
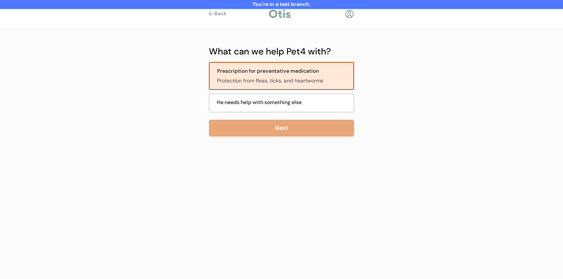
click at [280, 118] on div "What can we help Pet4 with? Treatment for itchy skin or [MEDICAL_DATA] If your …" at bounding box center [281, 109] width 145 height 129
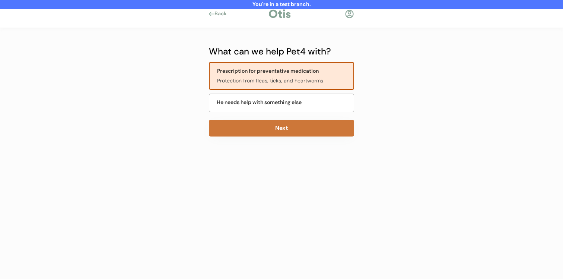
click at [278, 129] on button "Next" at bounding box center [281, 128] width 145 height 17
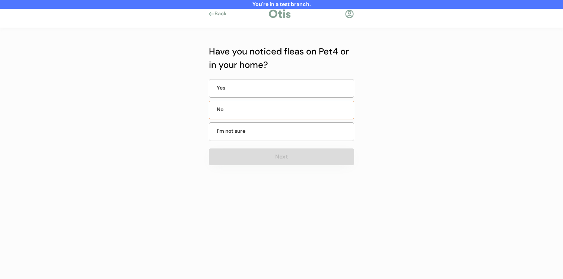
click at [277, 108] on div "No" at bounding box center [281, 110] width 145 height 19
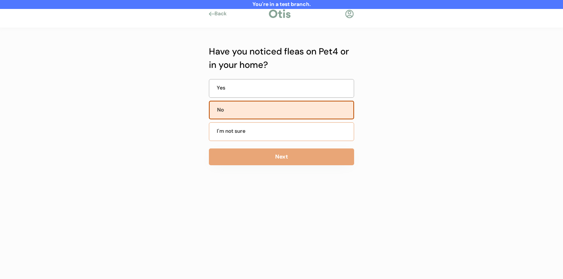
click at [270, 149] on button "Next" at bounding box center [281, 156] width 145 height 17
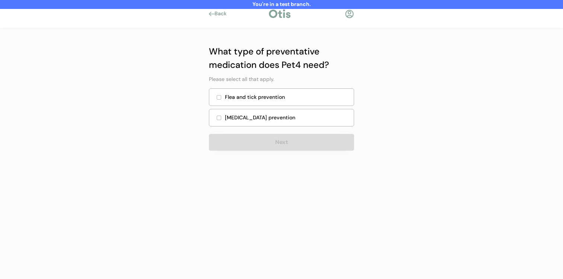
click at [279, 102] on div "Flea and tick prevention" at bounding box center [281, 97] width 145 height 18
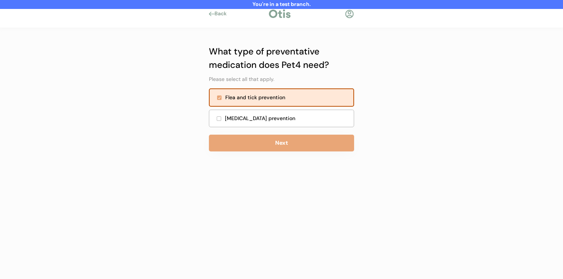
click at [276, 121] on div "[MEDICAL_DATA] prevention" at bounding box center [287, 118] width 124 height 8
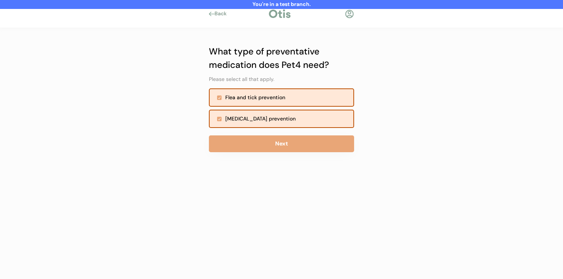
click at [275, 137] on button "Next" at bounding box center [281, 143] width 145 height 17
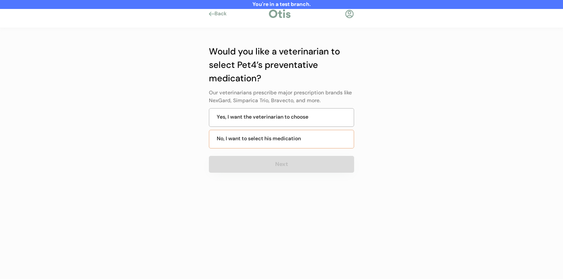
click at [288, 140] on div "No, I want to select his medication" at bounding box center [259, 138] width 84 height 8
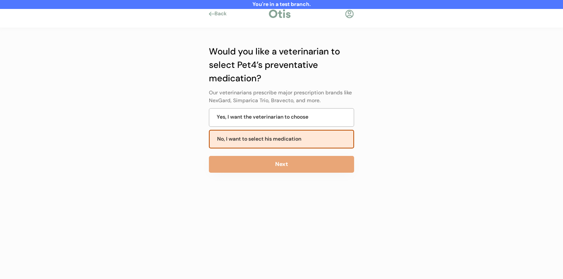
click at [285, 167] on button "Next" at bounding box center [281, 164] width 145 height 17
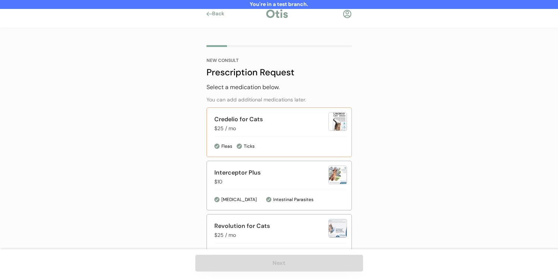
click at [292, 138] on div "Credelio for Cats $25 / mo Fleas Ticks" at bounding box center [278, 132] width 145 height 50
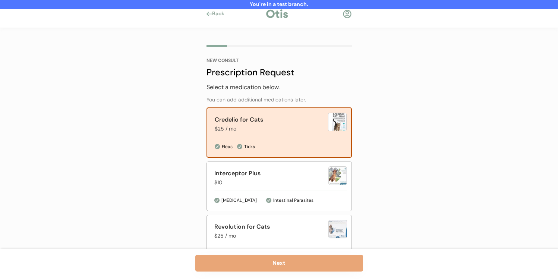
click at [263, 251] on div "Next" at bounding box center [279, 264] width 558 height 30
click at [263, 259] on button "Next" at bounding box center [279, 262] width 168 height 17
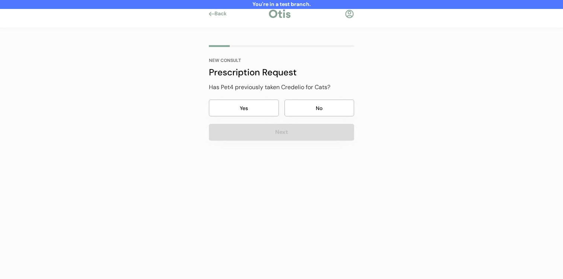
click at [301, 116] on div "Has Pet4 previously taken Credelio for Cats? Yes No Next" at bounding box center [281, 112] width 145 height 58
click at [302, 106] on button "No" at bounding box center [320, 107] width 70 height 17
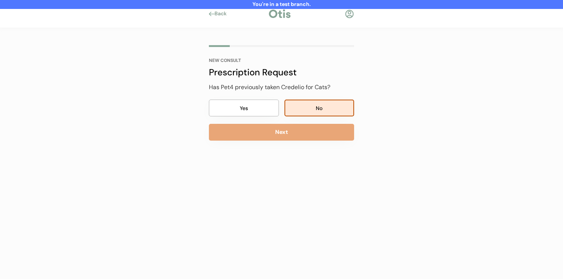
click at [296, 130] on button "Next" at bounding box center [281, 132] width 145 height 17
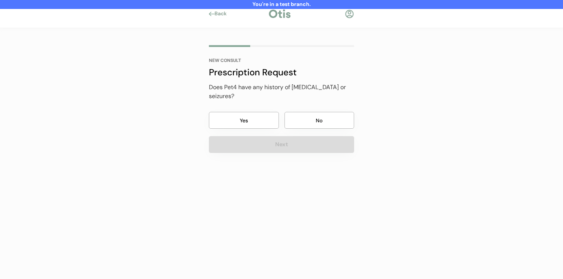
click at [300, 112] on button "No" at bounding box center [320, 120] width 70 height 17
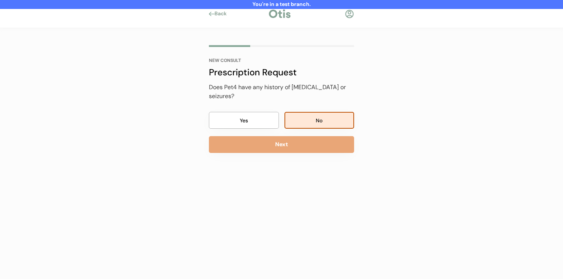
click at [291, 136] on button "Next" at bounding box center [281, 144] width 145 height 17
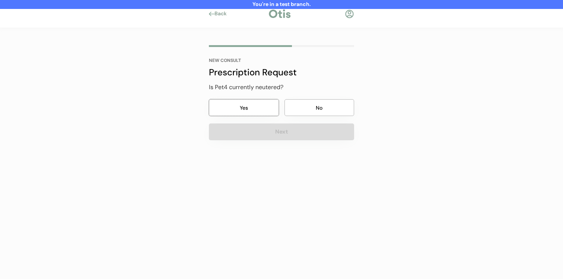
click at [260, 115] on button "Yes" at bounding box center [244, 107] width 70 height 17
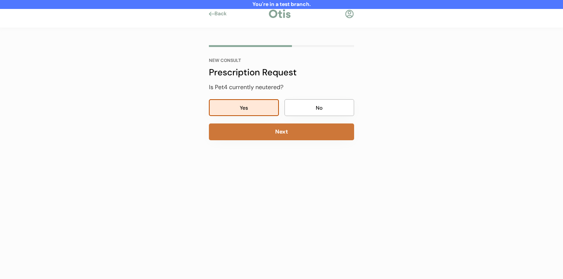
click at [260, 133] on button "Next" at bounding box center [281, 131] width 145 height 17
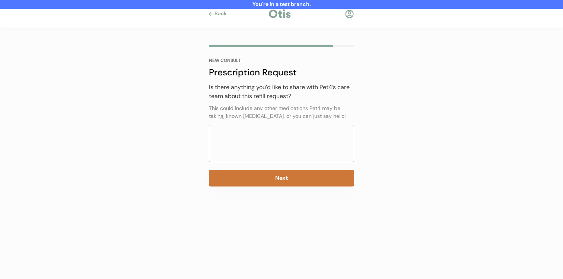
click at [284, 170] on button "Next" at bounding box center [281, 177] width 145 height 17
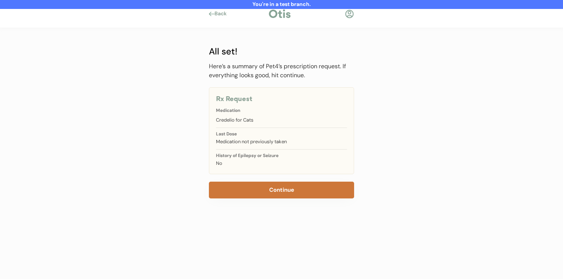
click at [282, 195] on button "Continue" at bounding box center [281, 189] width 145 height 17
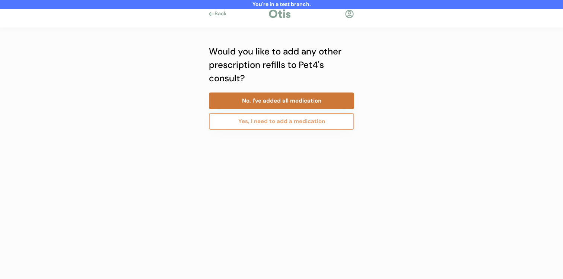
click at [295, 101] on button "No, I've added all medication" at bounding box center [281, 100] width 145 height 17
click at [295, 101] on button "No, I've added all consults" at bounding box center [281, 100] width 145 height 17
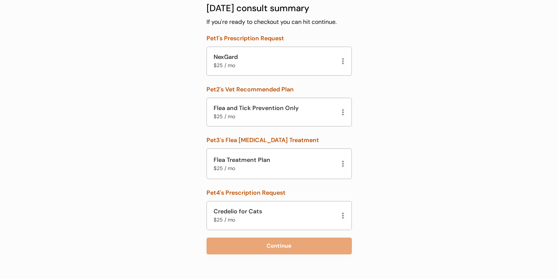
scroll to position [47, 0]
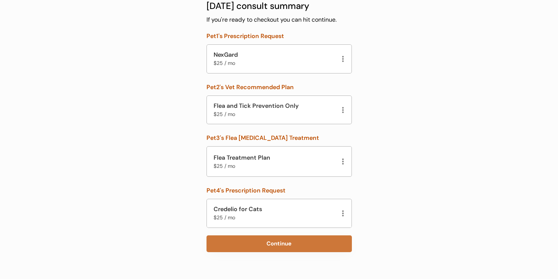
click at [276, 239] on button "Continue" at bounding box center [278, 243] width 145 height 17
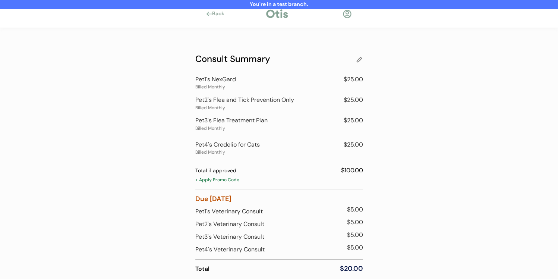
click at [235, 181] on div "+ Apply Promo Code" at bounding box center [279, 180] width 168 height 7
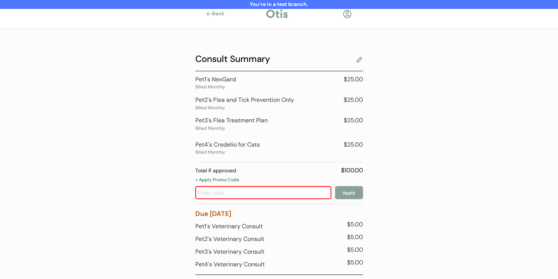
click at [236, 199] on div "Pet1's NexGard Billed Monthly $25.00 Pet2's Flea and Tick Prevention Only Bille…" at bounding box center [279, 183] width 168 height 217
click at [240, 194] on input "input" at bounding box center [263, 192] width 136 height 13
type input "early"
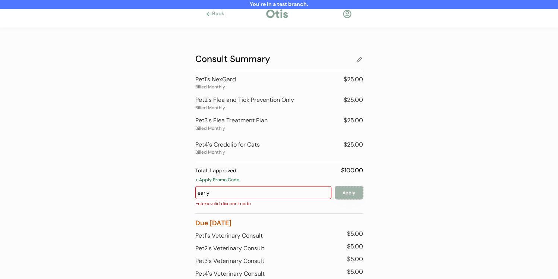
click at [344, 192] on button "Apply" at bounding box center [349, 192] width 28 height 13
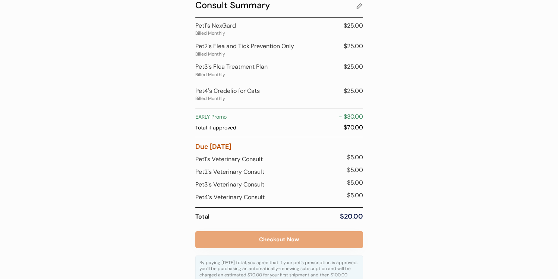
scroll to position [54, 0]
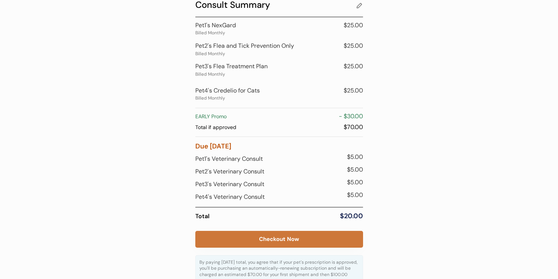
click at [278, 241] on button "Checkout Now" at bounding box center [279, 239] width 168 height 17
